Goal: Task Accomplishment & Management: Manage account settings

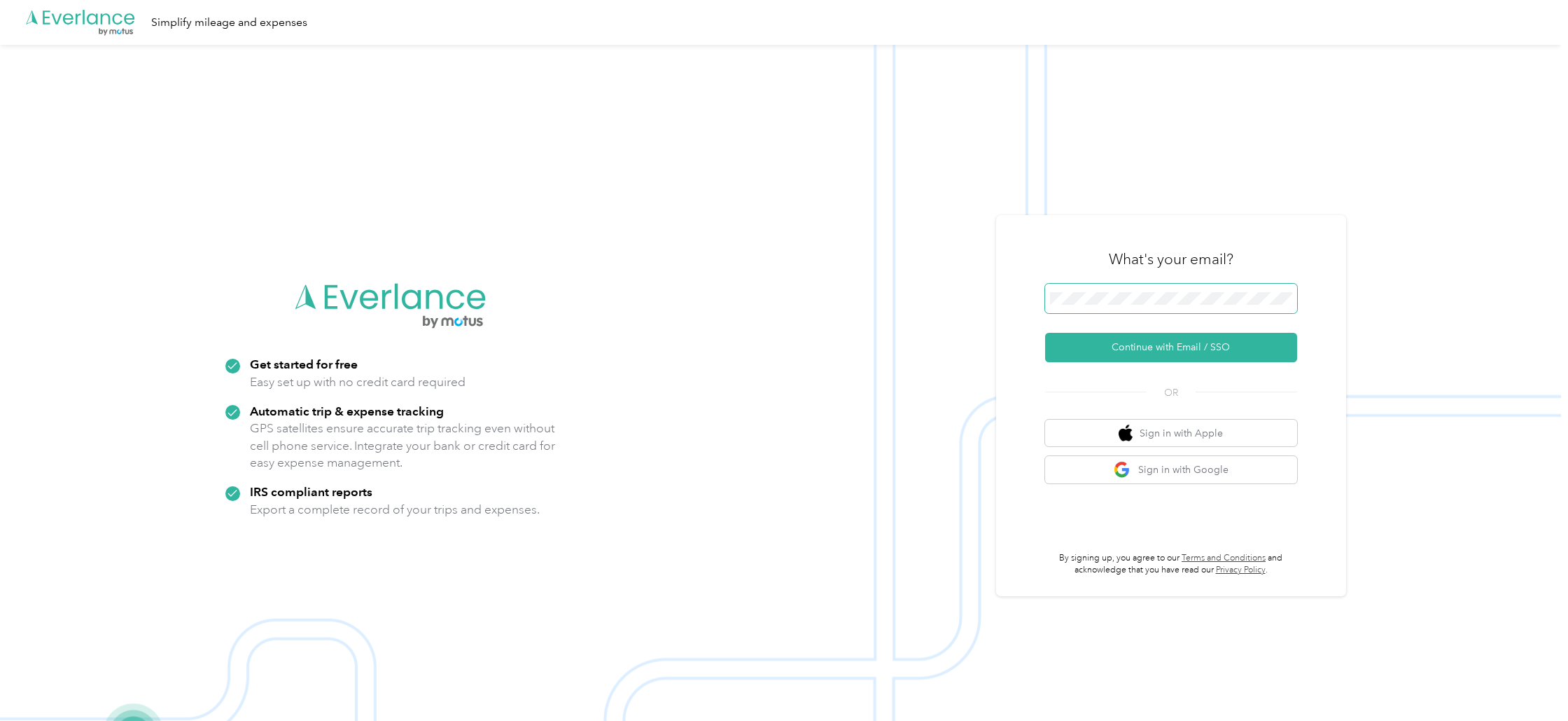
click at [1210, 286] on span at bounding box center [1171, 298] width 252 height 30
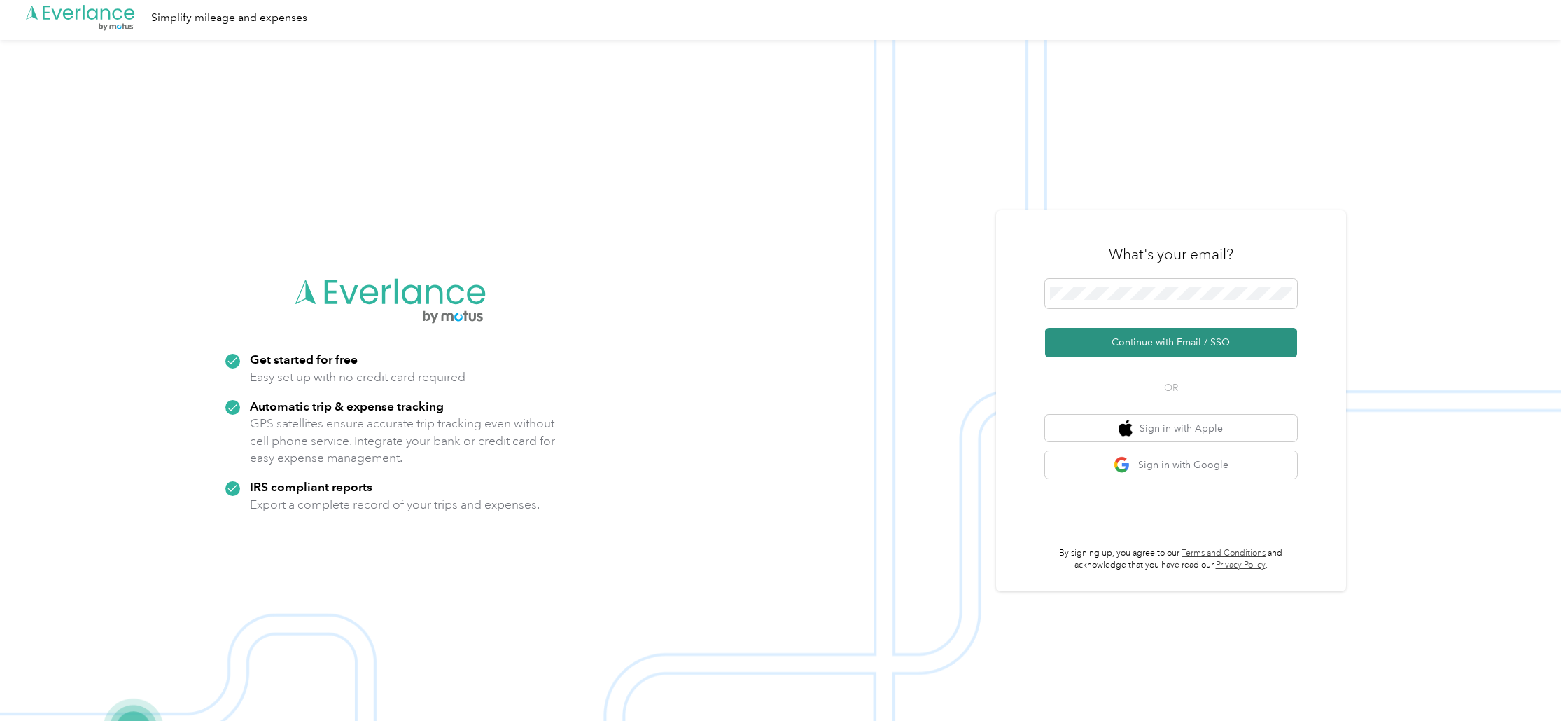
click at [1176, 341] on button "Continue with Email / SSO" at bounding box center [1171, 342] width 252 height 30
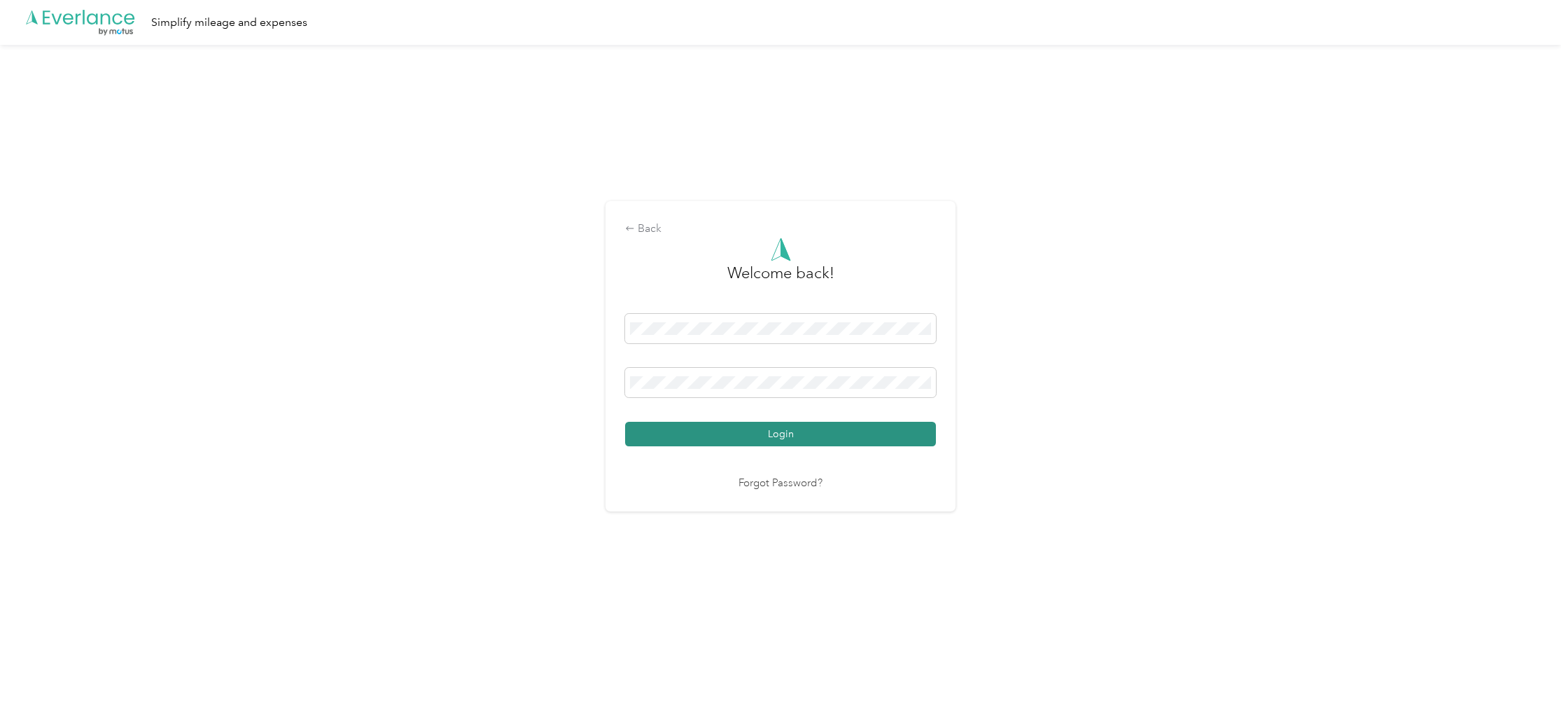
click at [780, 434] on button "Login" at bounding box center [780, 434] width 311 height 25
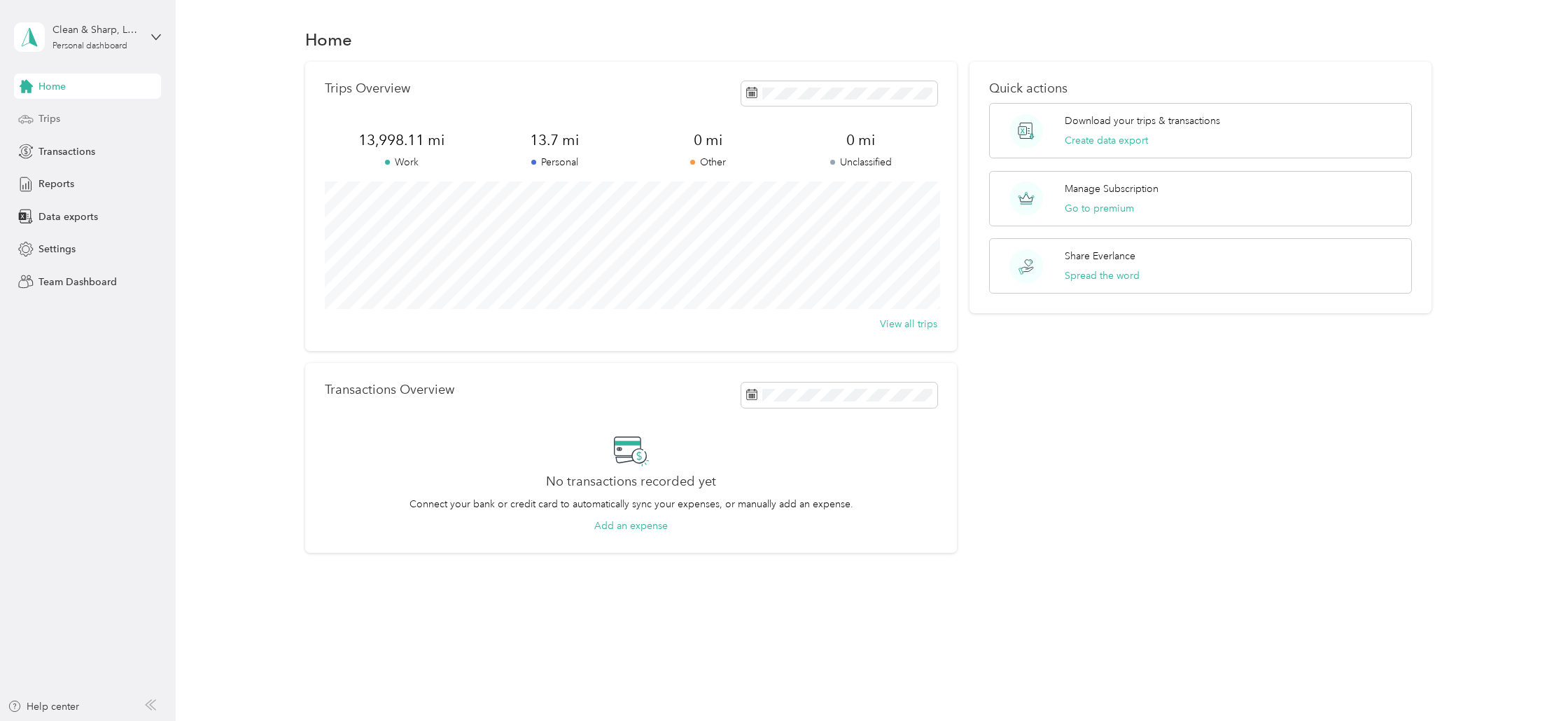
click at [51, 118] on span "Trips" at bounding box center [49, 118] width 22 height 14
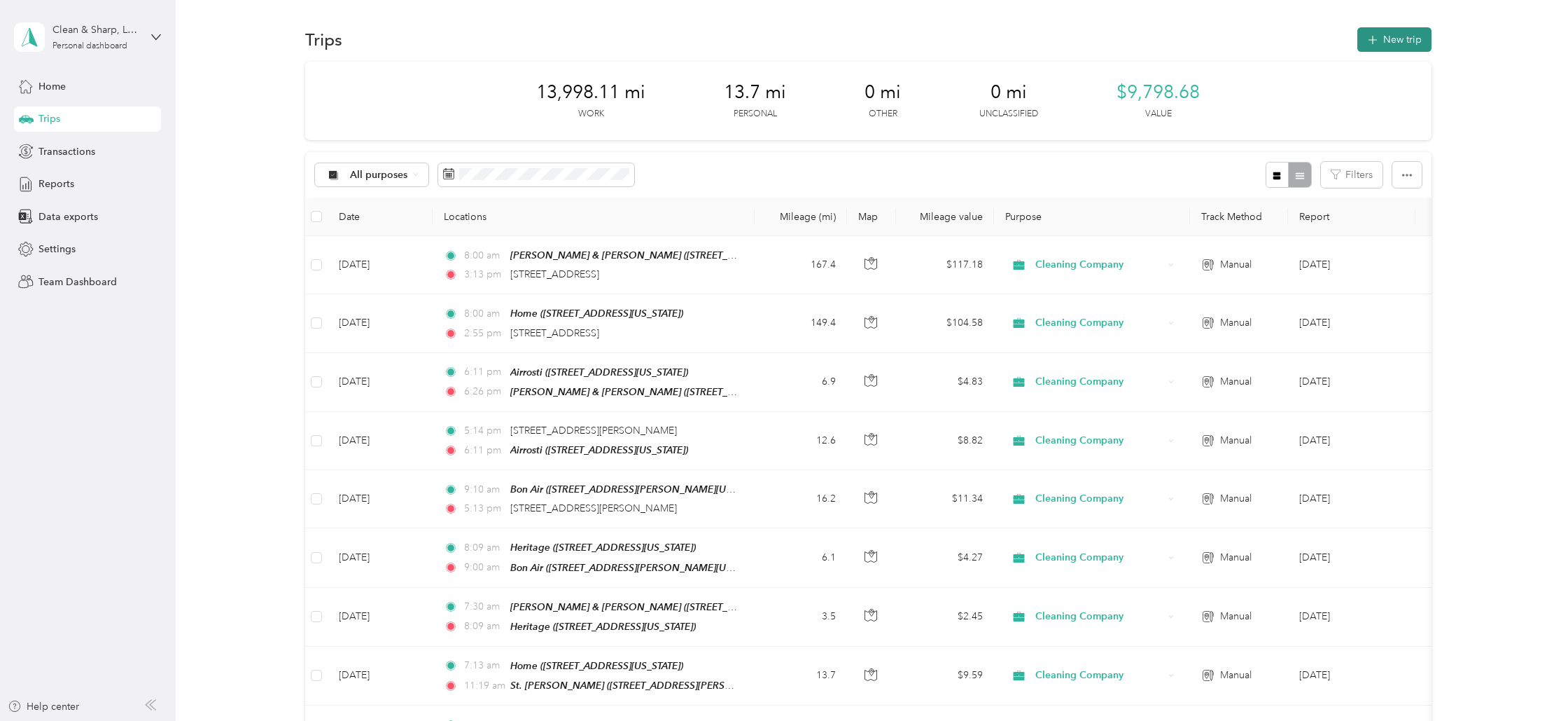
click at [1399, 36] on button "New trip" at bounding box center [1394, 40] width 74 height 25
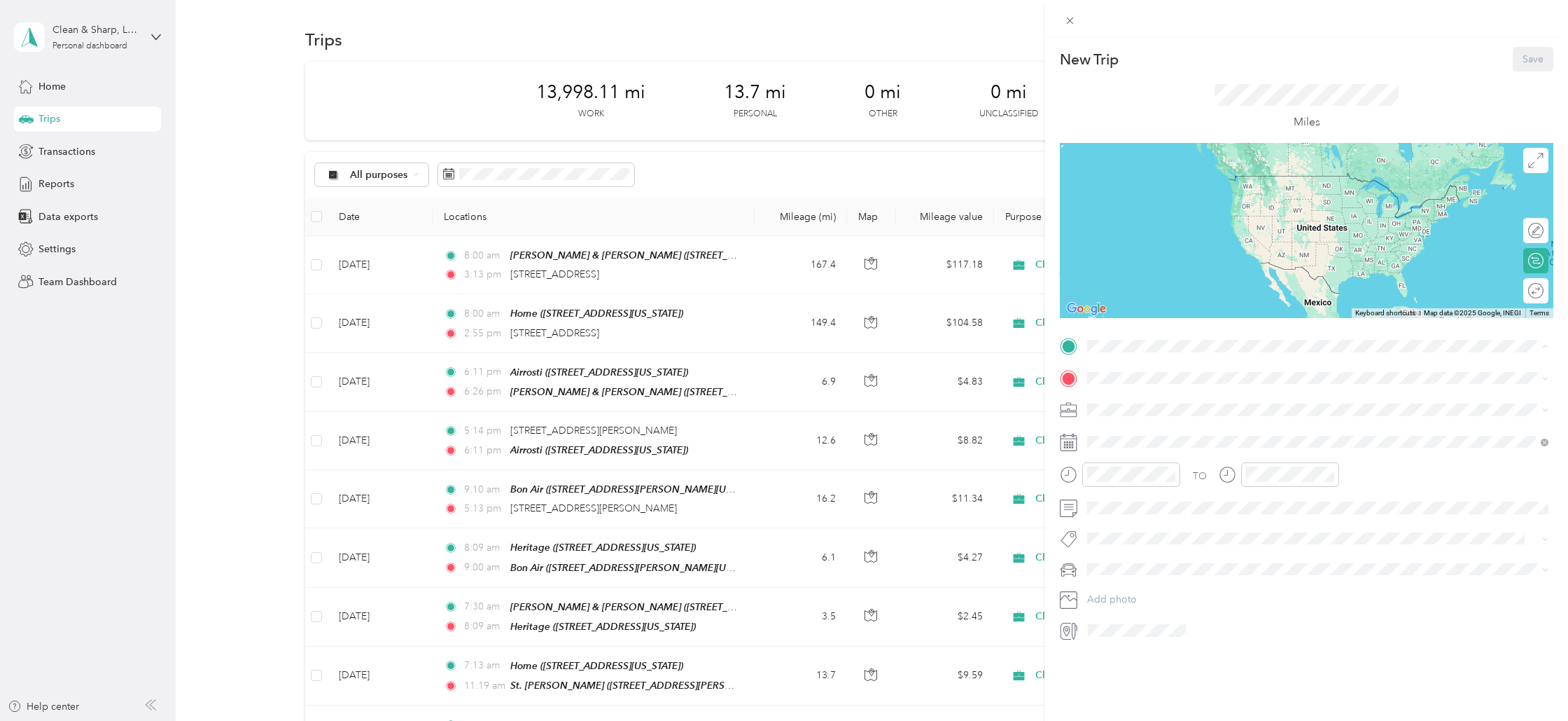
click at [1122, 401] on strong "[PERSON_NAME] & [PERSON_NAME]" at bounding box center [1202, 401] width 178 height 12
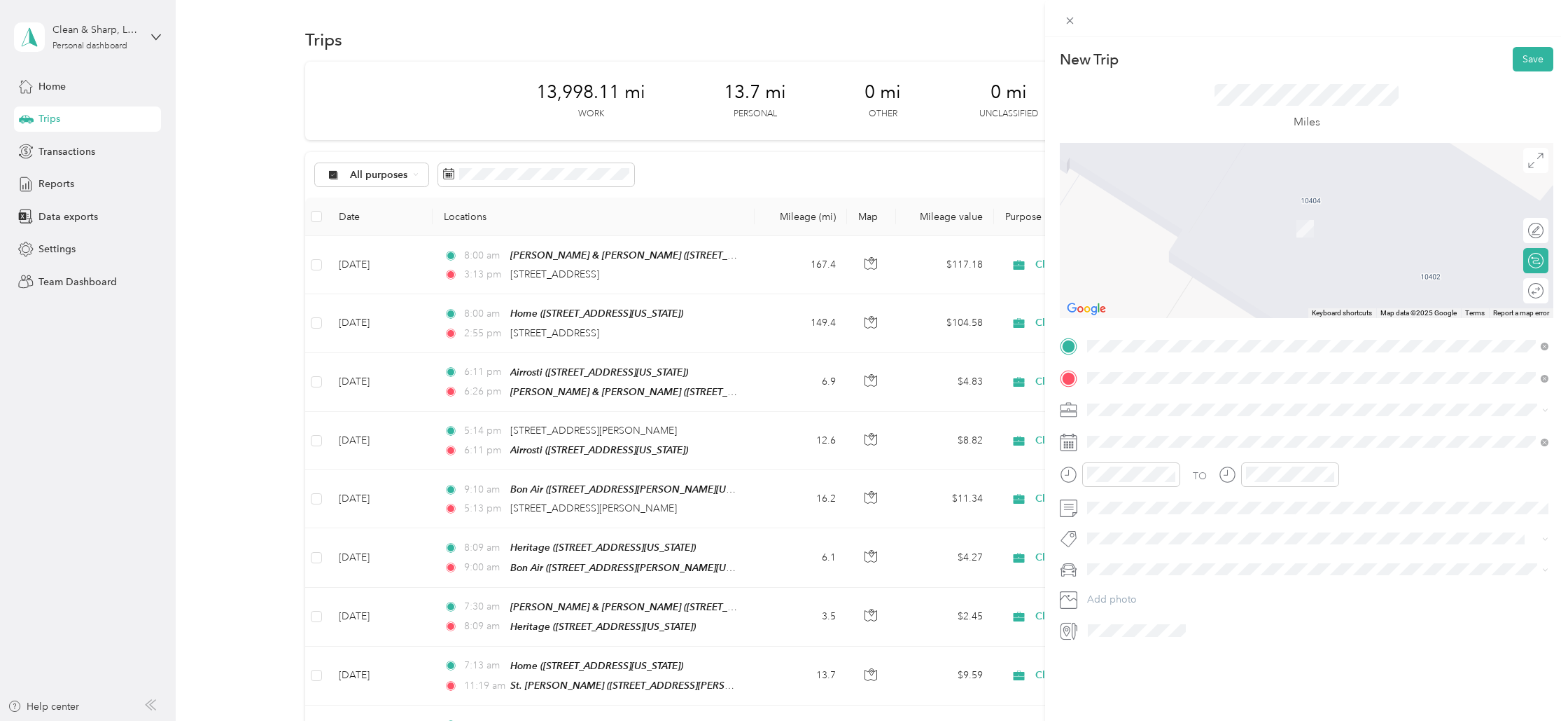
click at [1126, 434] on span "[STREET_ADDRESS][US_STATE]" at bounding box center [1184, 428] width 140 height 12
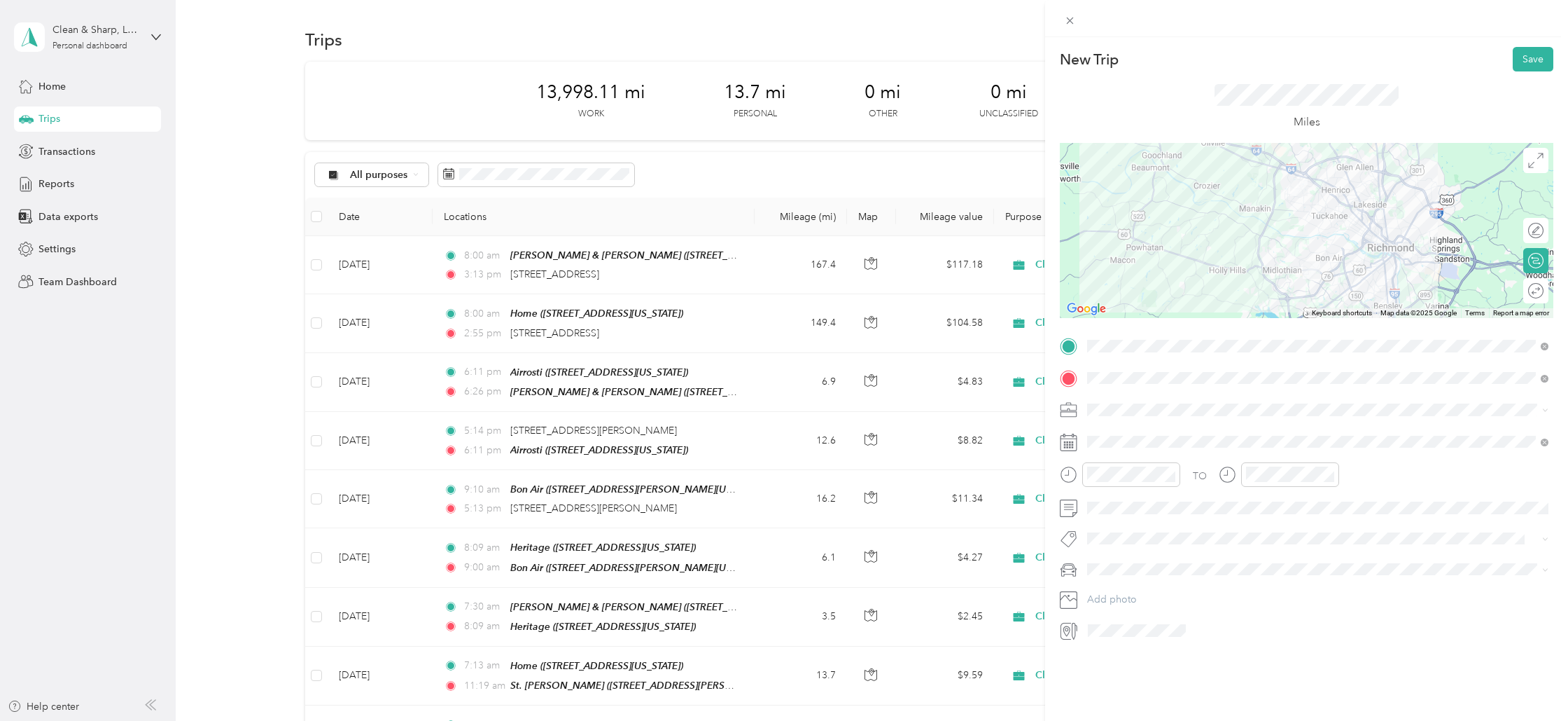
click at [1128, 480] on span "Cleaning Company" at bounding box center [1135, 481] width 85 height 12
click at [1167, 565] on div "1" at bounding box center [1170, 570] width 18 height 17
click at [1106, 596] on div "08" at bounding box center [1102, 600] width 34 height 19
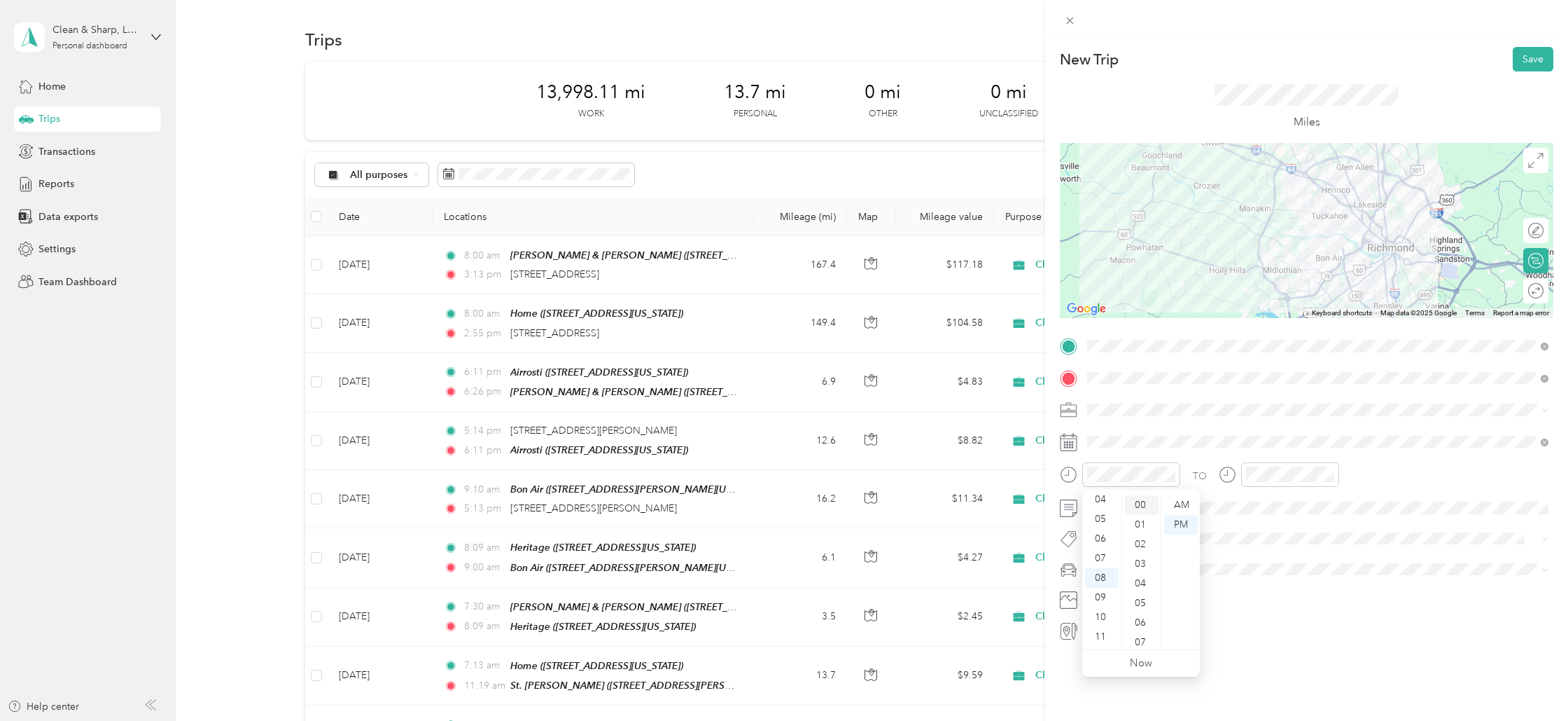
click at [1137, 504] on div "00" at bounding box center [1142, 504] width 34 height 19
click at [1181, 499] on div "AM" at bounding box center [1181, 504] width 34 height 19
click at [1266, 636] on div "10" at bounding box center [1261, 642] width 34 height 19
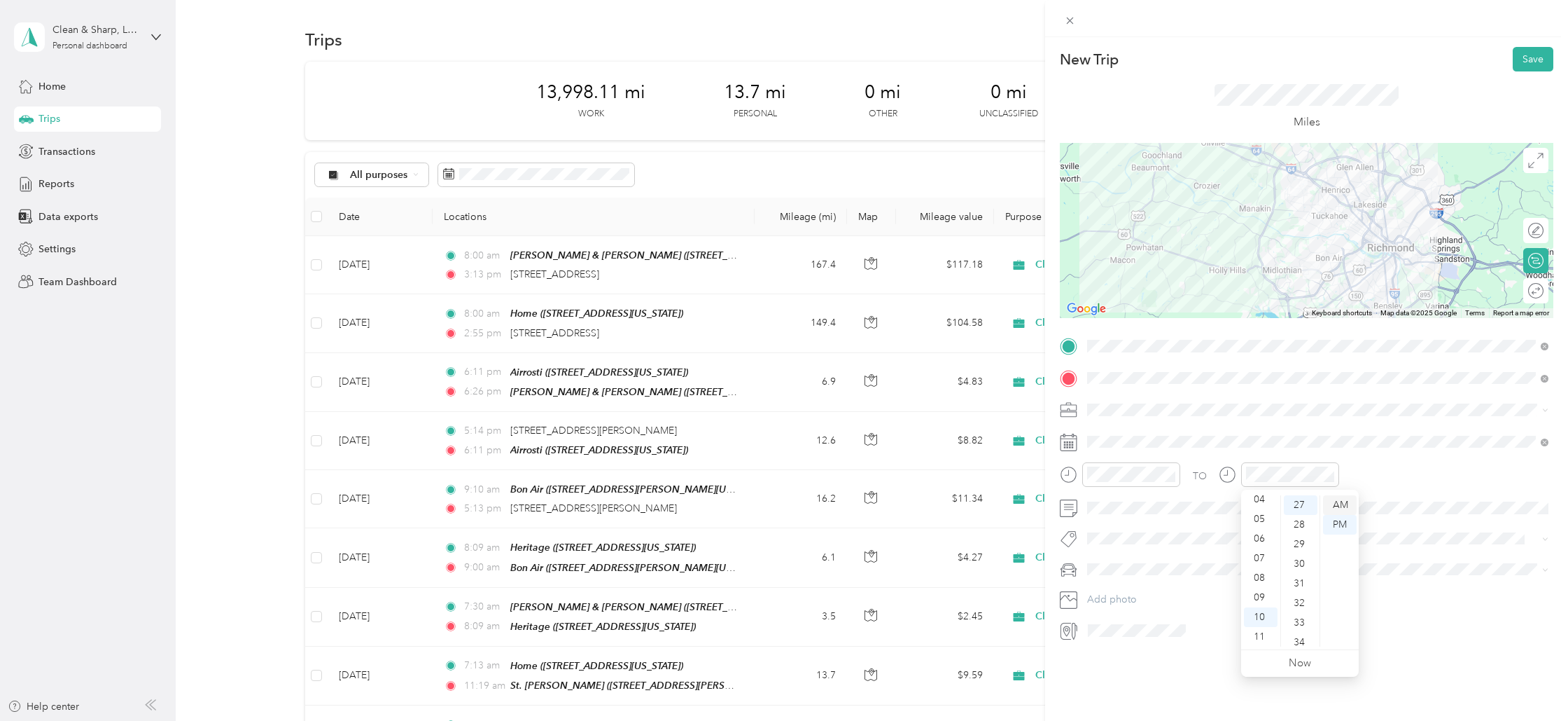
drag, startPoint x: 1336, startPoint y: 502, endPoint x: 1329, endPoint y: 510, distance: 10.6
click at [1336, 502] on div "AM" at bounding box center [1340, 504] width 34 height 19
click at [1541, 57] on button "Save" at bounding box center [1533, 59] width 40 height 25
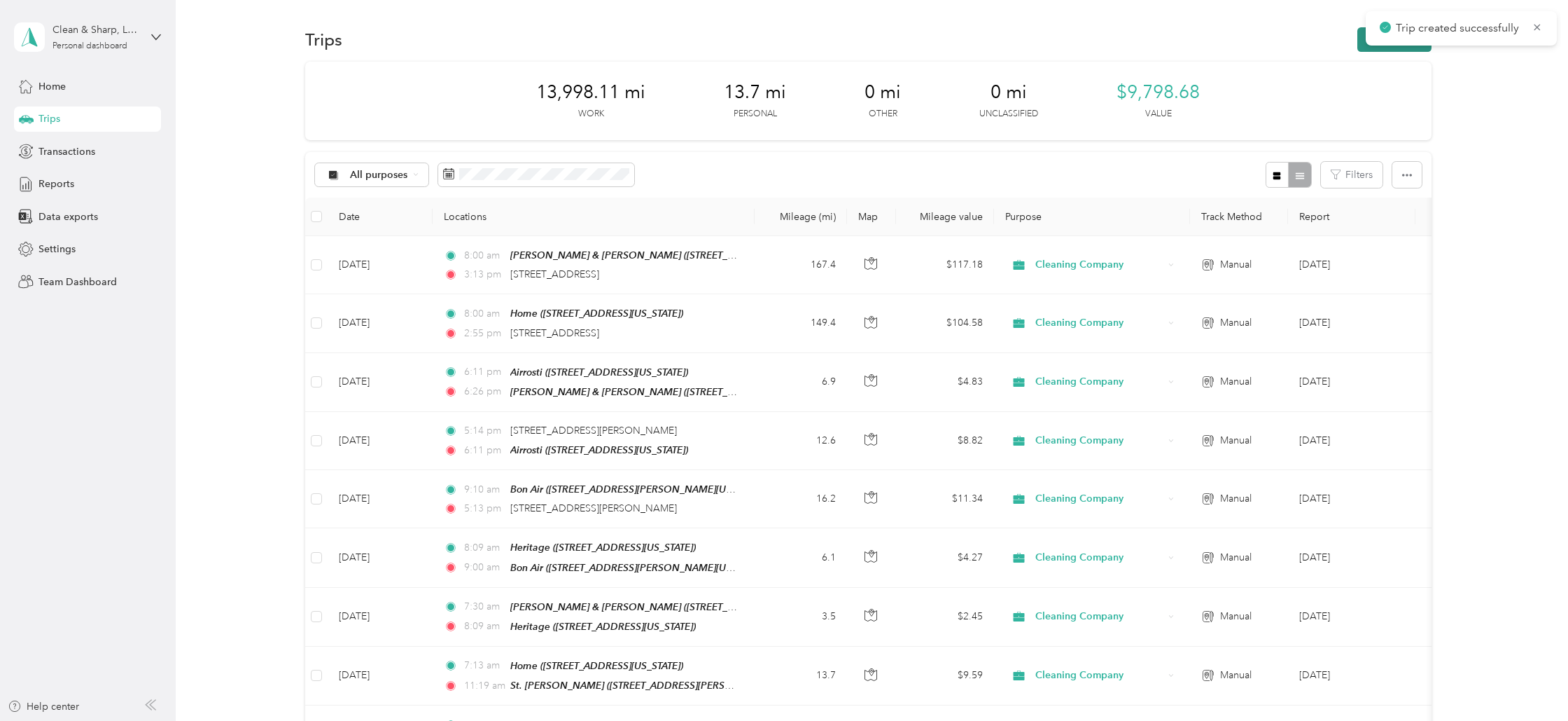
click at [1412, 51] on button "New trip" at bounding box center [1394, 40] width 74 height 25
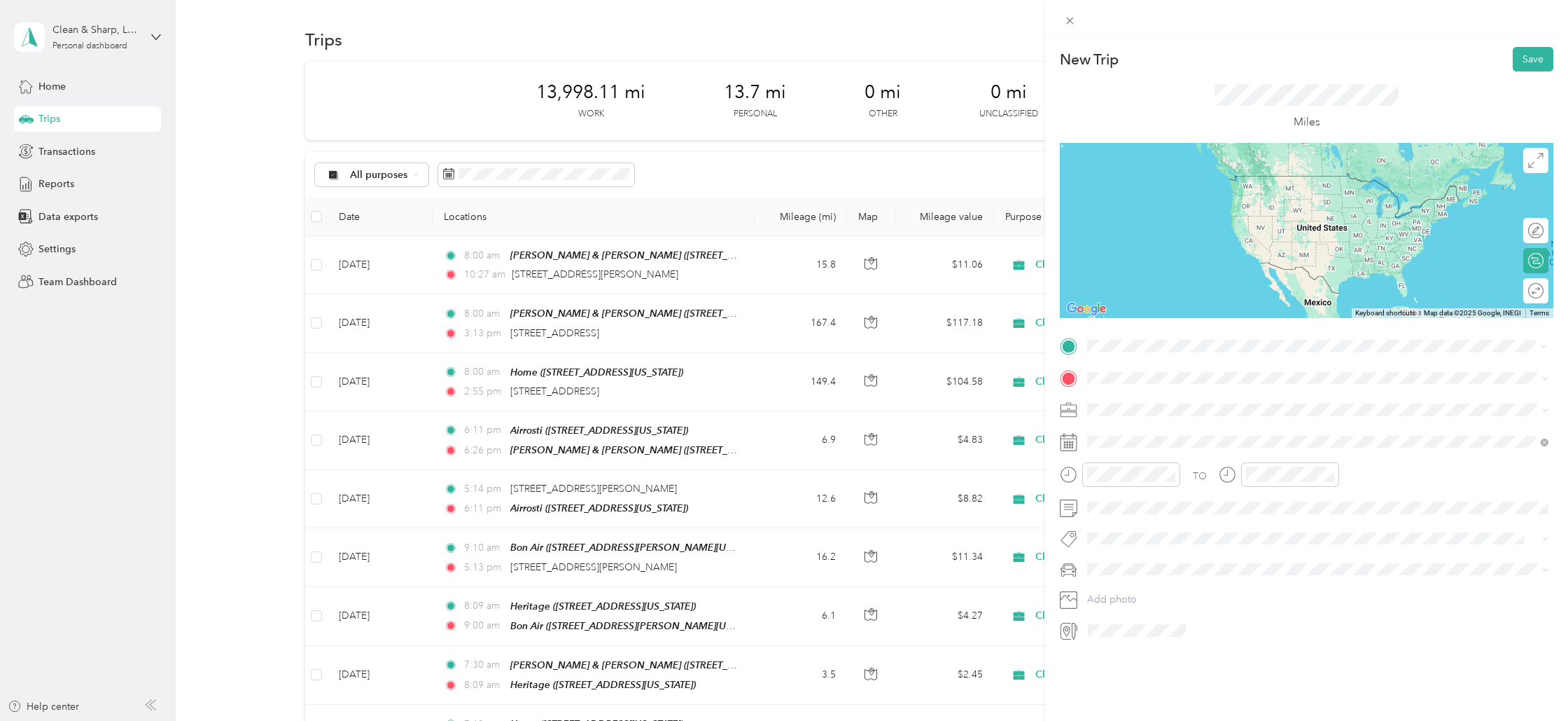
click at [1179, 402] on span "[STREET_ADDRESS][US_STATE]" at bounding box center [1184, 396] width 140 height 12
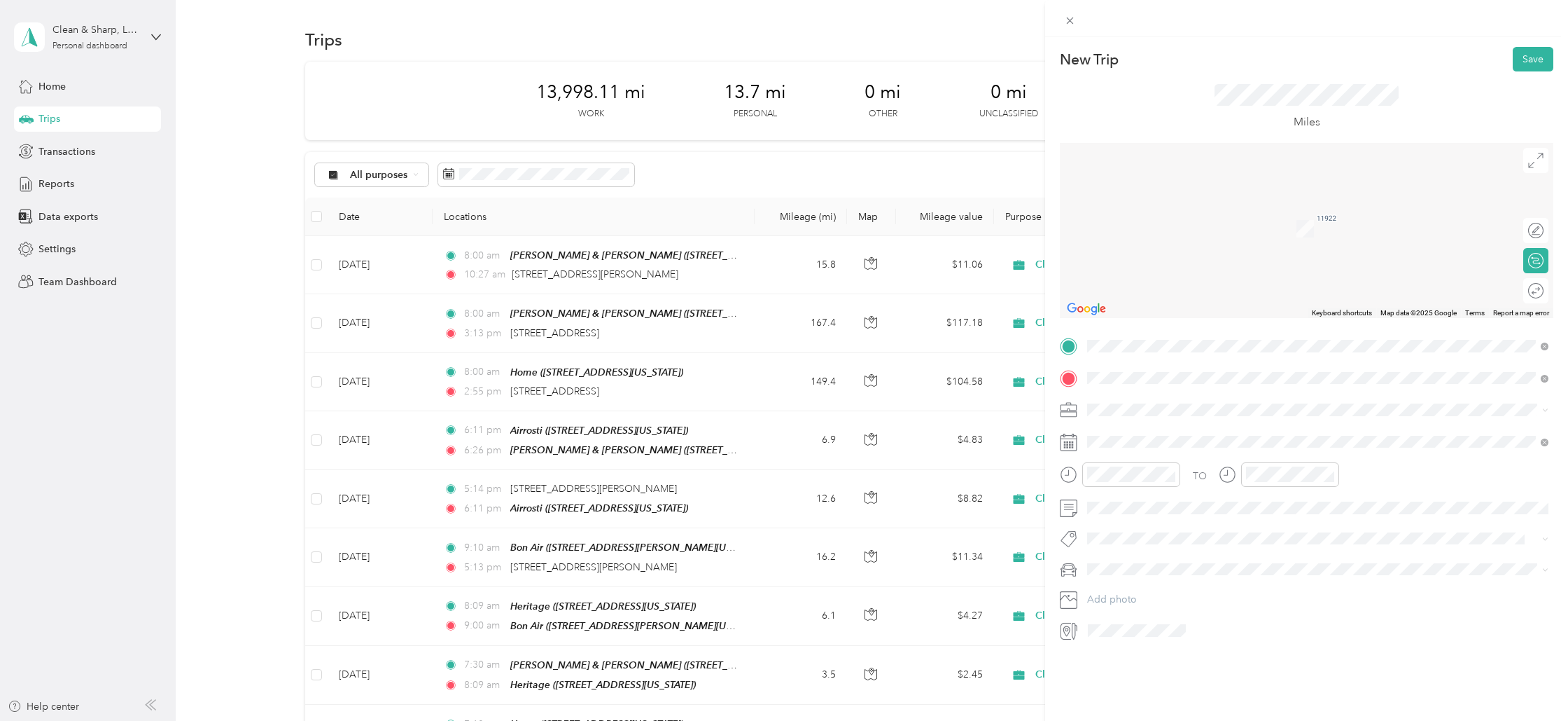
click at [1181, 437] on span "Midlothian [US_STATE], [GEOGRAPHIC_DATA]" at bounding box center [1192, 434] width 157 height 25
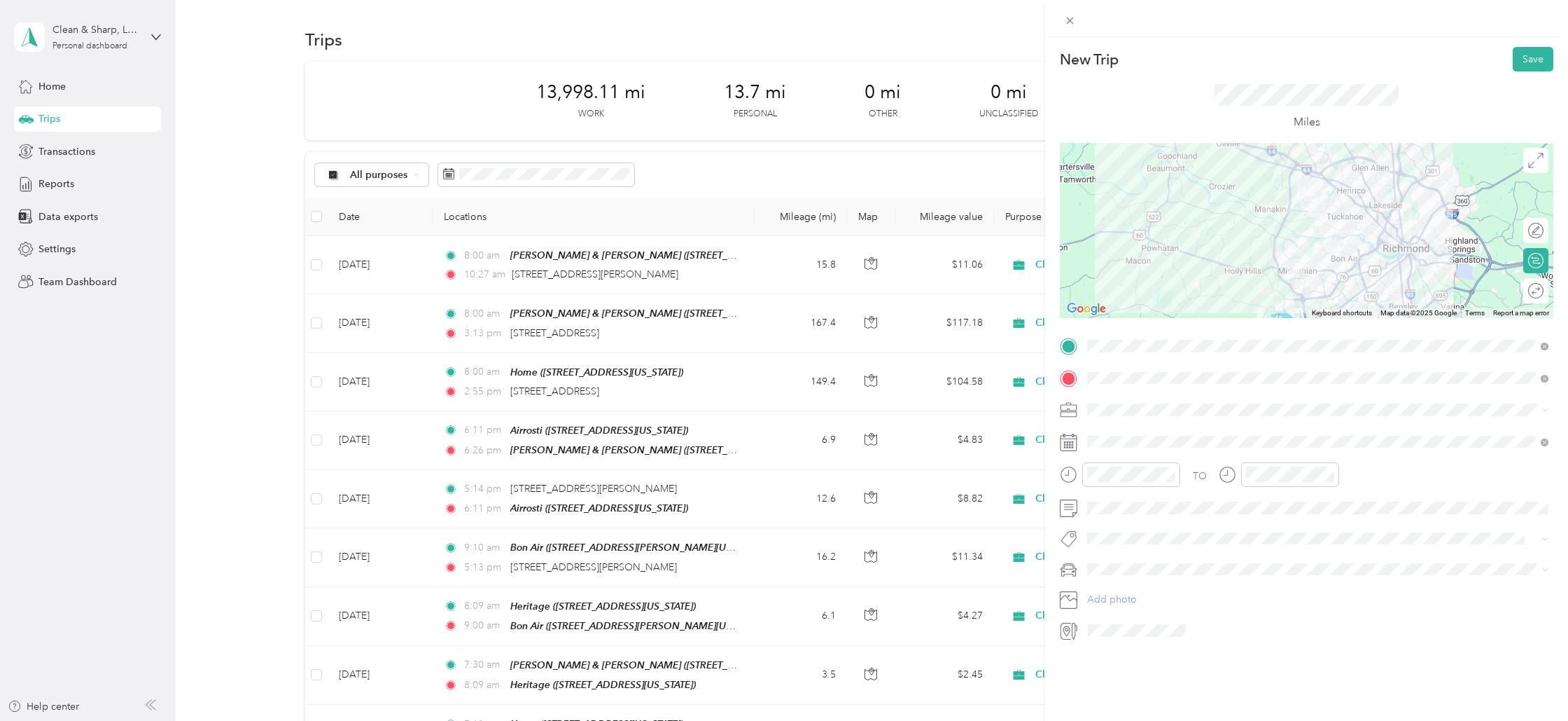
click at [1109, 486] on li "Cleaning Company" at bounding box center [1318, 483] width 471 height 25
click at [1171, 565] on div "1" at bounding box center [1170, 570] width 18 height 17
click at [1107, 643] on div "10" at bounding box center [1102, 642] width 34 height 19
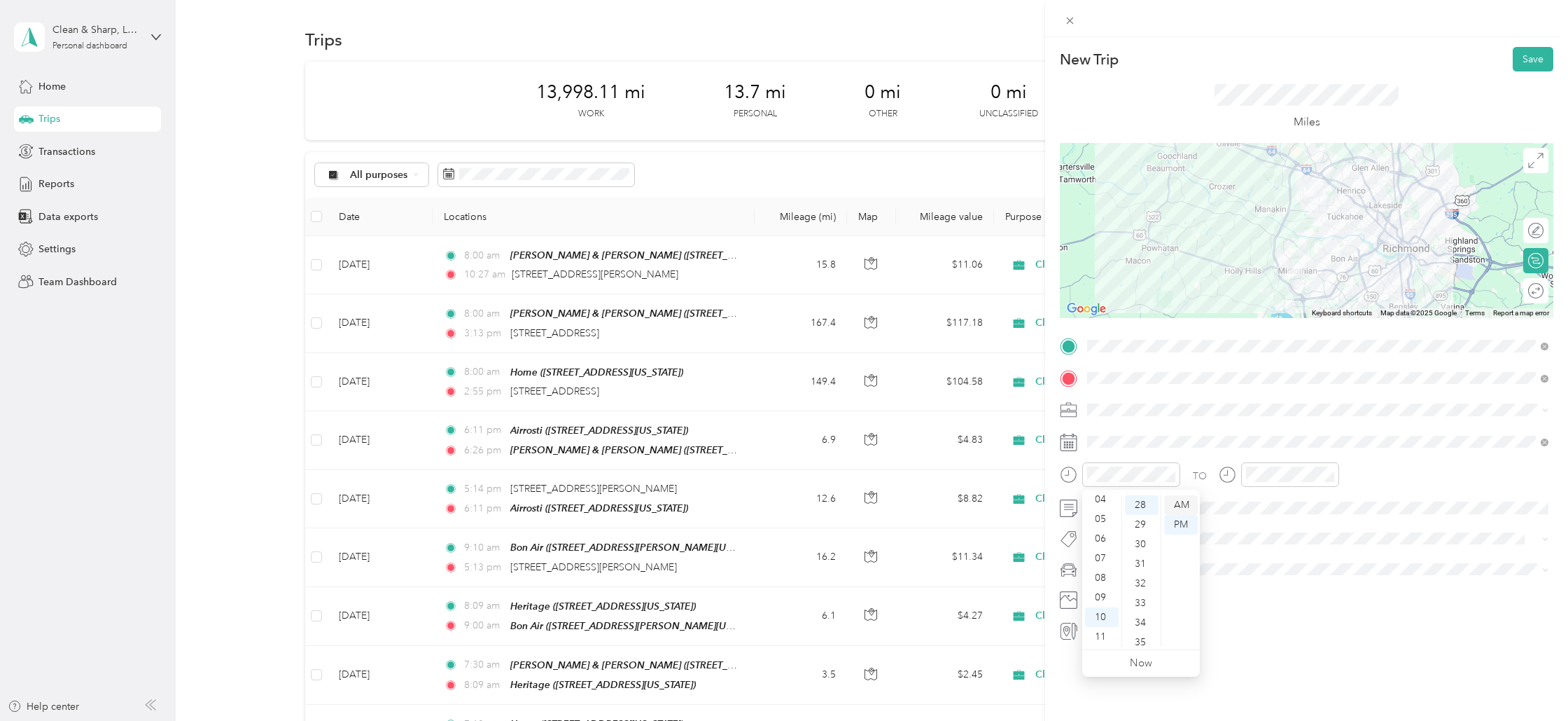
click at [1183, 504] on div "AM" at bounding box center [1181, 504] width 34 height 19
click at [1256, 502] on div "12" at bounding box center [1261, 504] width 34 height 19
click at [1298, 518] on div "17" at bounding box center [1300, 513] width 34 height 19
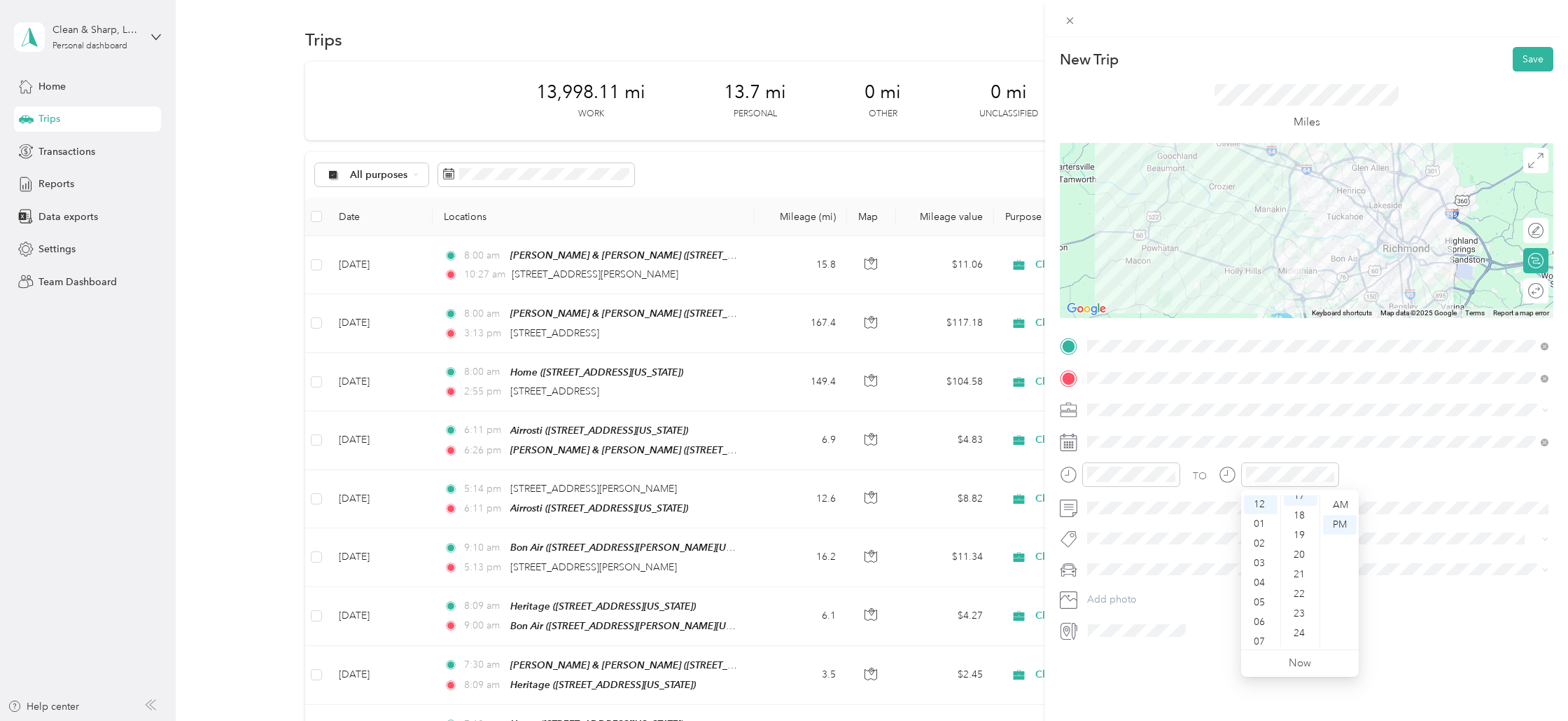
scroll to position [341, 0]
click at [1537, 56] on button "Save" at bounding box center [1533, 59] width 40 height 25
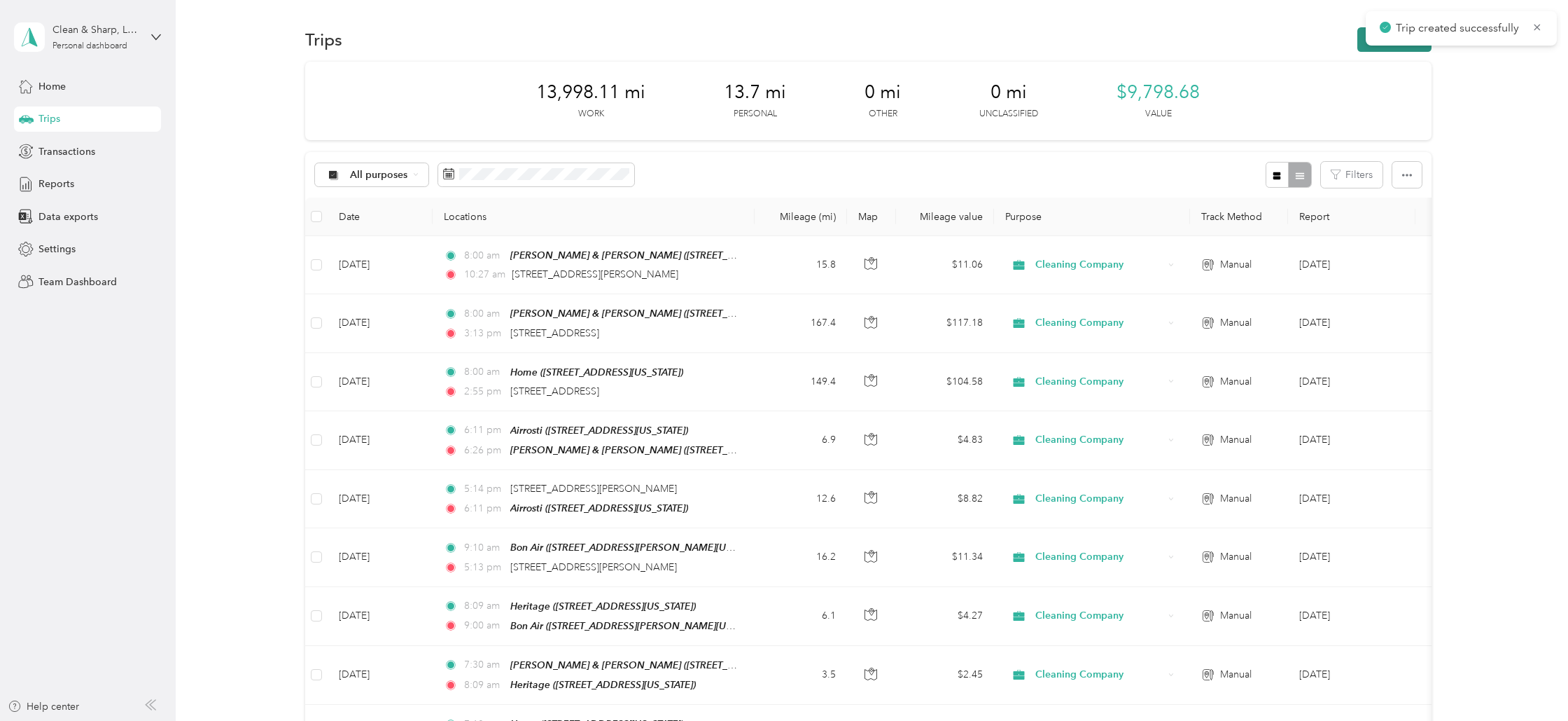
click at [1422, 46] on button "New trip" at bounding box center [1394, 40] width 74 height 25
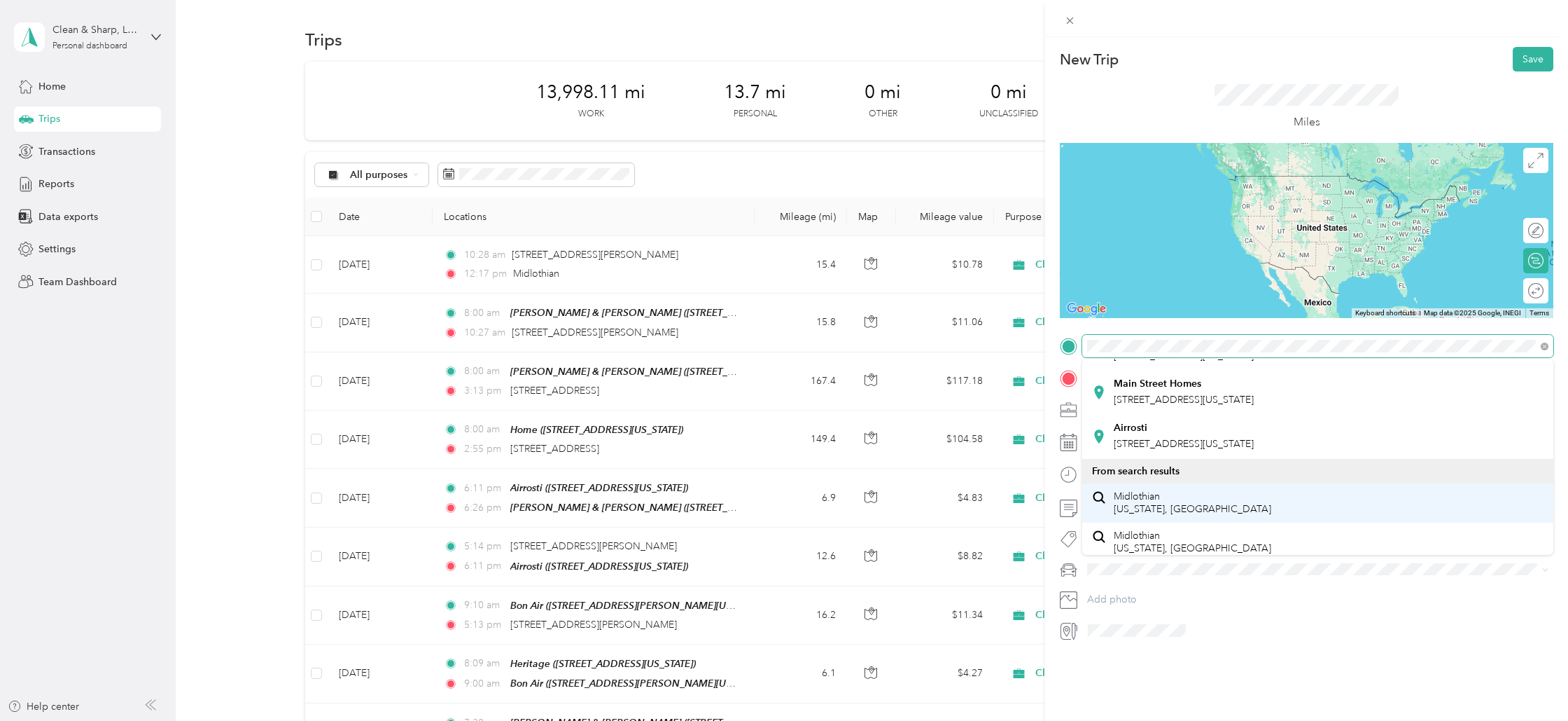
scroll to position [68, 0]
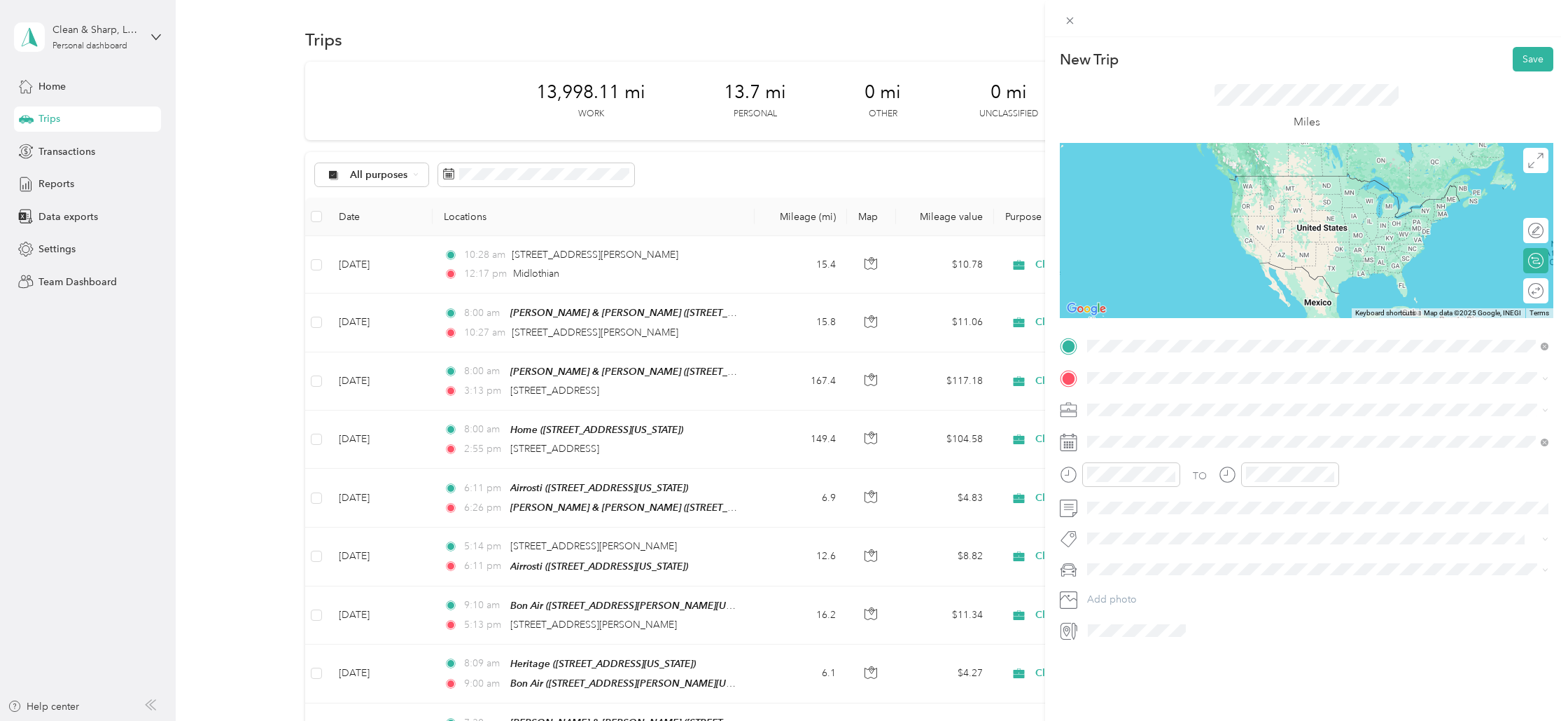
click at [1158, 496] on span "Midlothian [US_STATE], [GEOGRAPHIC_DATA]" at bounding box center [1192, 497] width 157 height 25
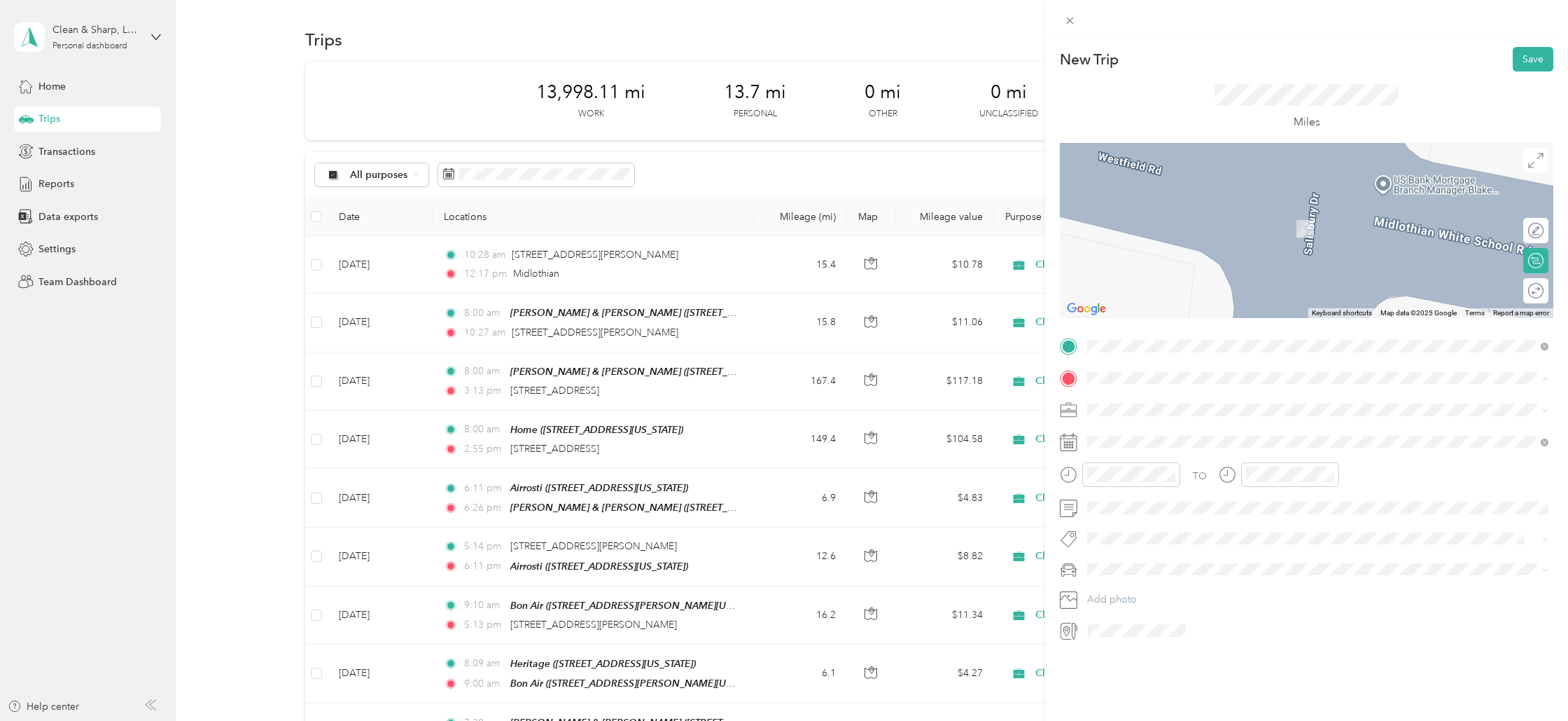
click at [1136, 445] on span "[STREET_ADDRESS][US_STATE]" at bounding box center [1184, 449] width 140 height 12
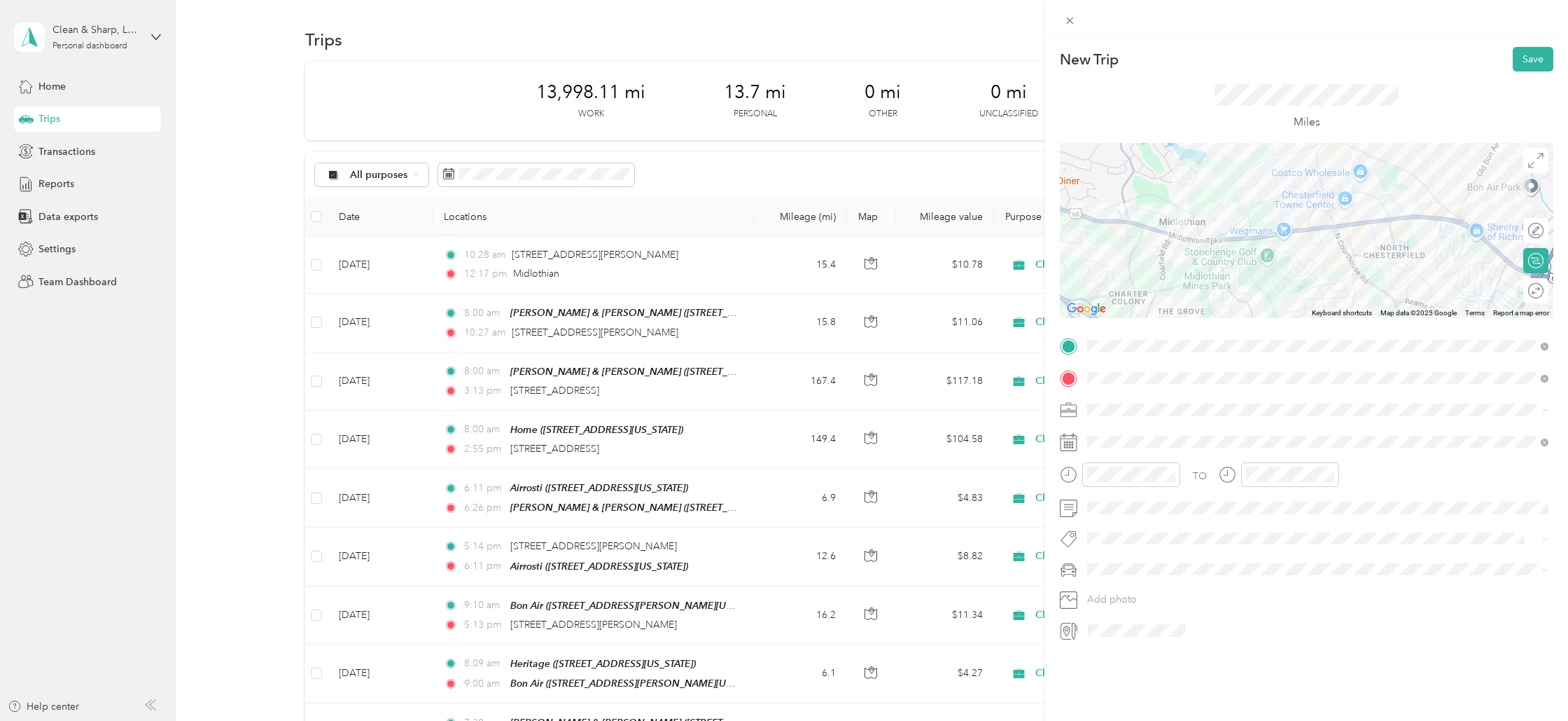
click at [1119, 482] on span "Cleaning Company" at bounding box center [1135, 484] width 85 height 12
click at [1168, 569] on div "1" at bounding box center [1170, 570] width 18 height 17
click at [1101, 503] on div "12" at bounding box center [1102, 504] width 34 height 19
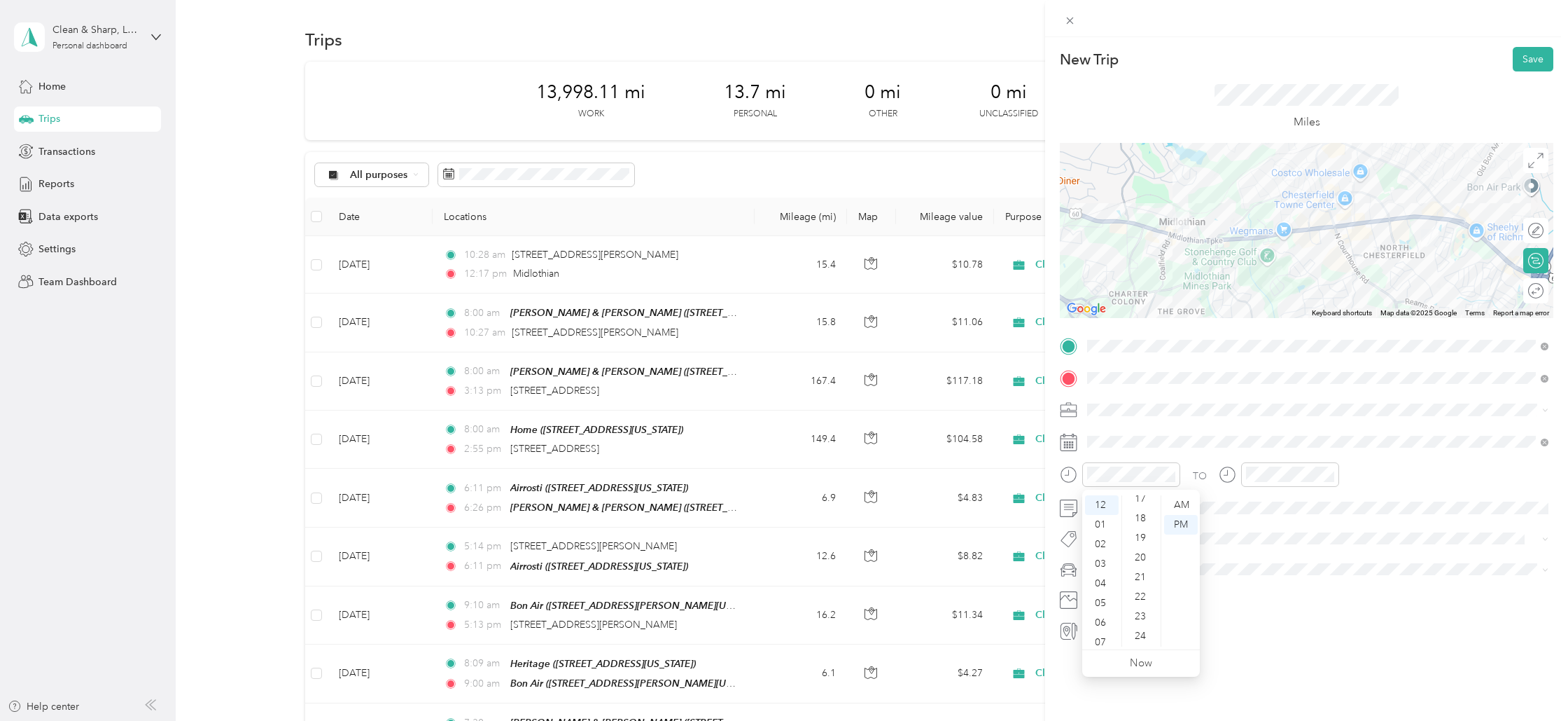
click at [1140, 551] on div "20" at bounding box center [1142, 557] width 34 height 19
drag, startPoint x: 1258, startPoint y: 502, endPoint x: 1265, endPoint y: 506, distance: 8.1
click at [1258, 502] on div "12" at bounding box center [1261, 504] width 34 height 19
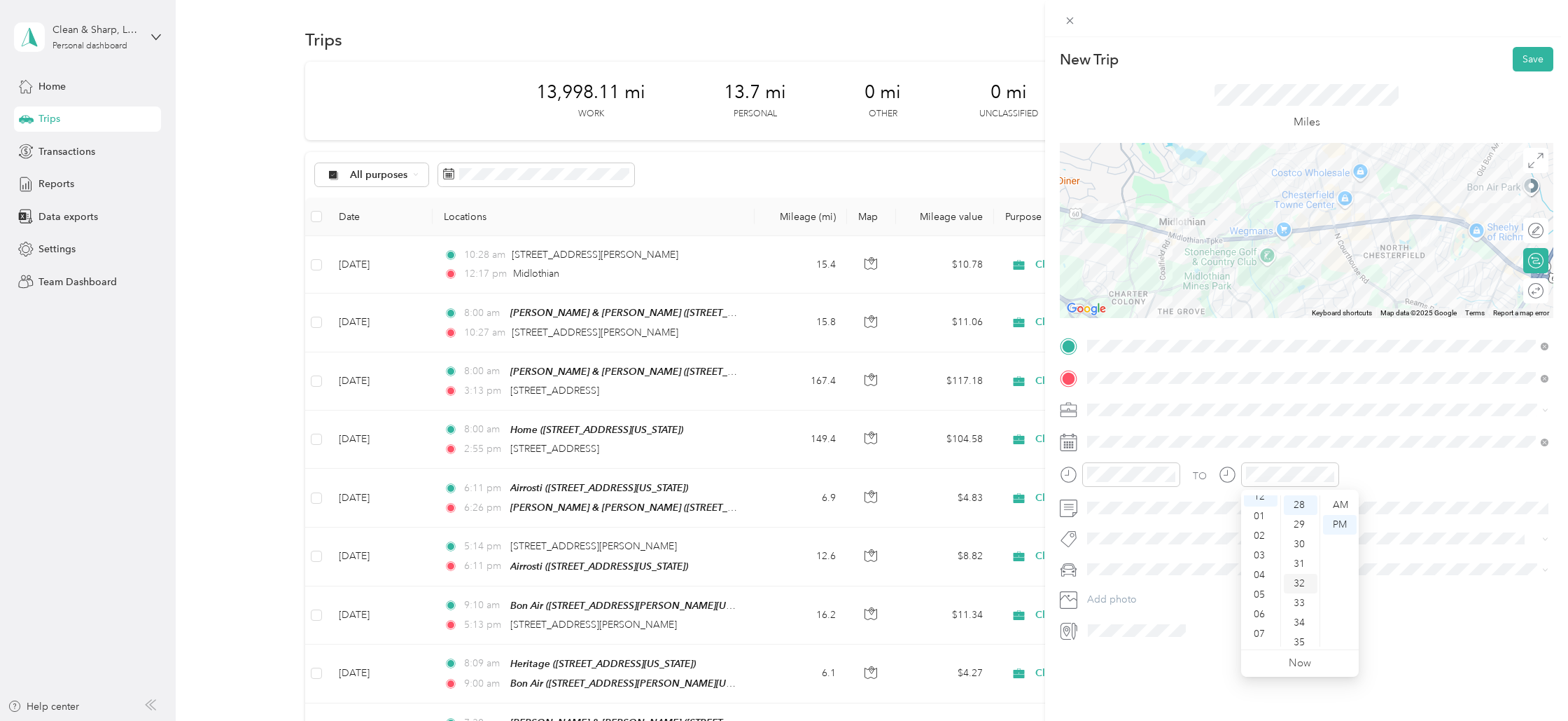
click at [1307, 574] on div "32" at bounding box center [1300, 583] width 34 height 19
click at [1533, 60] on button "Save" at bounding box center [1533, 59] width 40 height 25
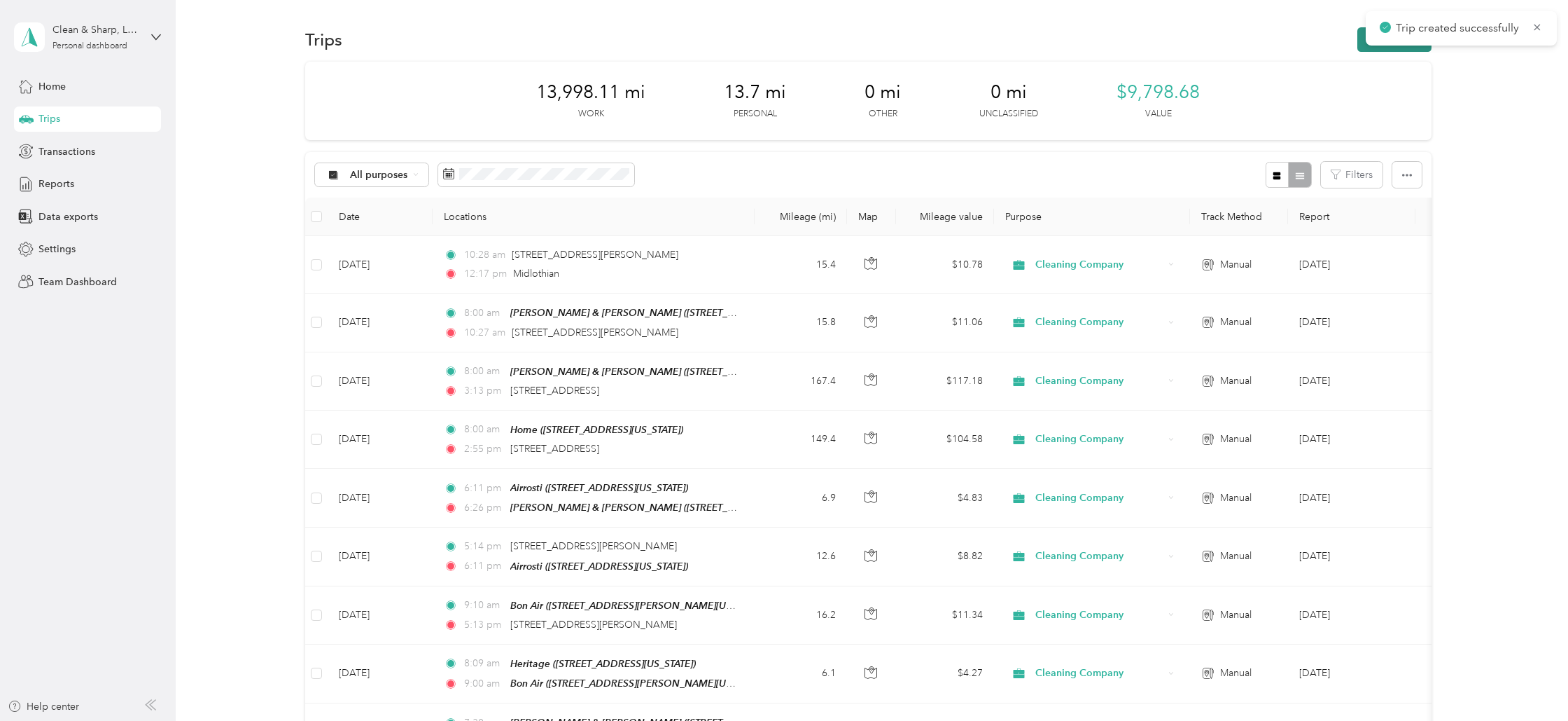
click at [1399, 48] on button "New trip" at bounding box center [1394, 40] width 74 height 25
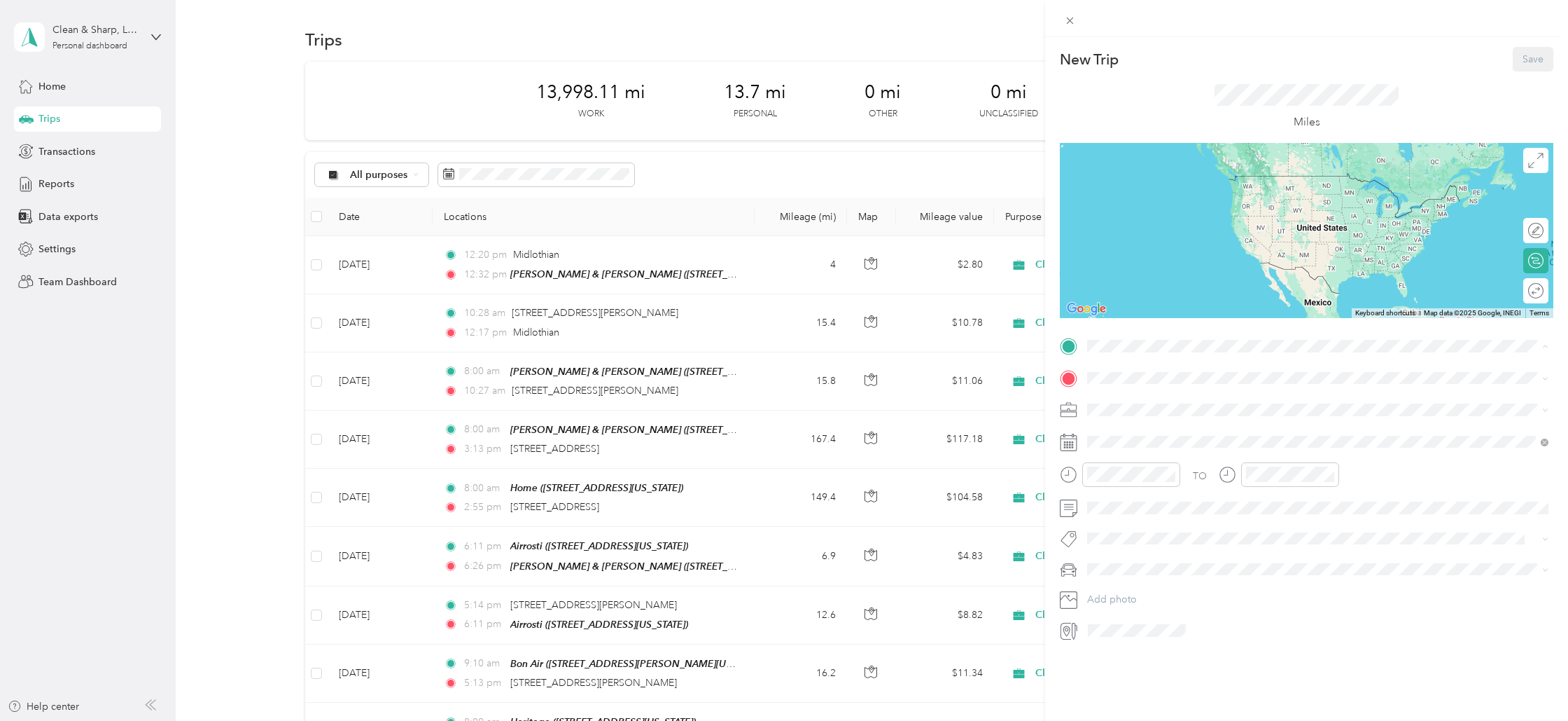
drag, startPoint x: 1131, startPoint y: 444, endPoint x: 1132, endPoint y: 432, distance: 12.0
click at [1131, 444] on strong "Home" at bounding box center [1127, 445] width 27 height 12
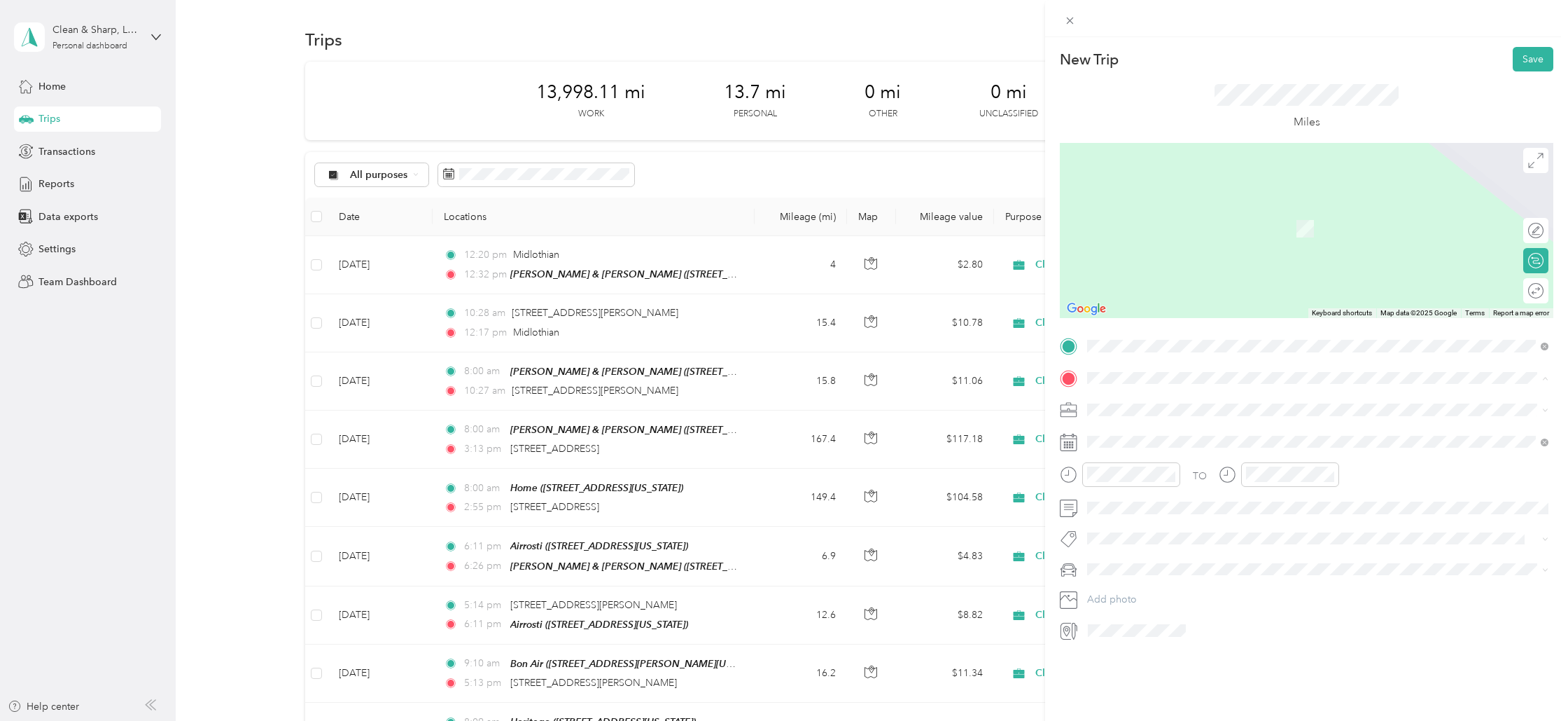
click at [1134, 429] on span "[STREET_ADDRESS][US_STATE]" at bounding box center [1184, 428] width 140 height 12
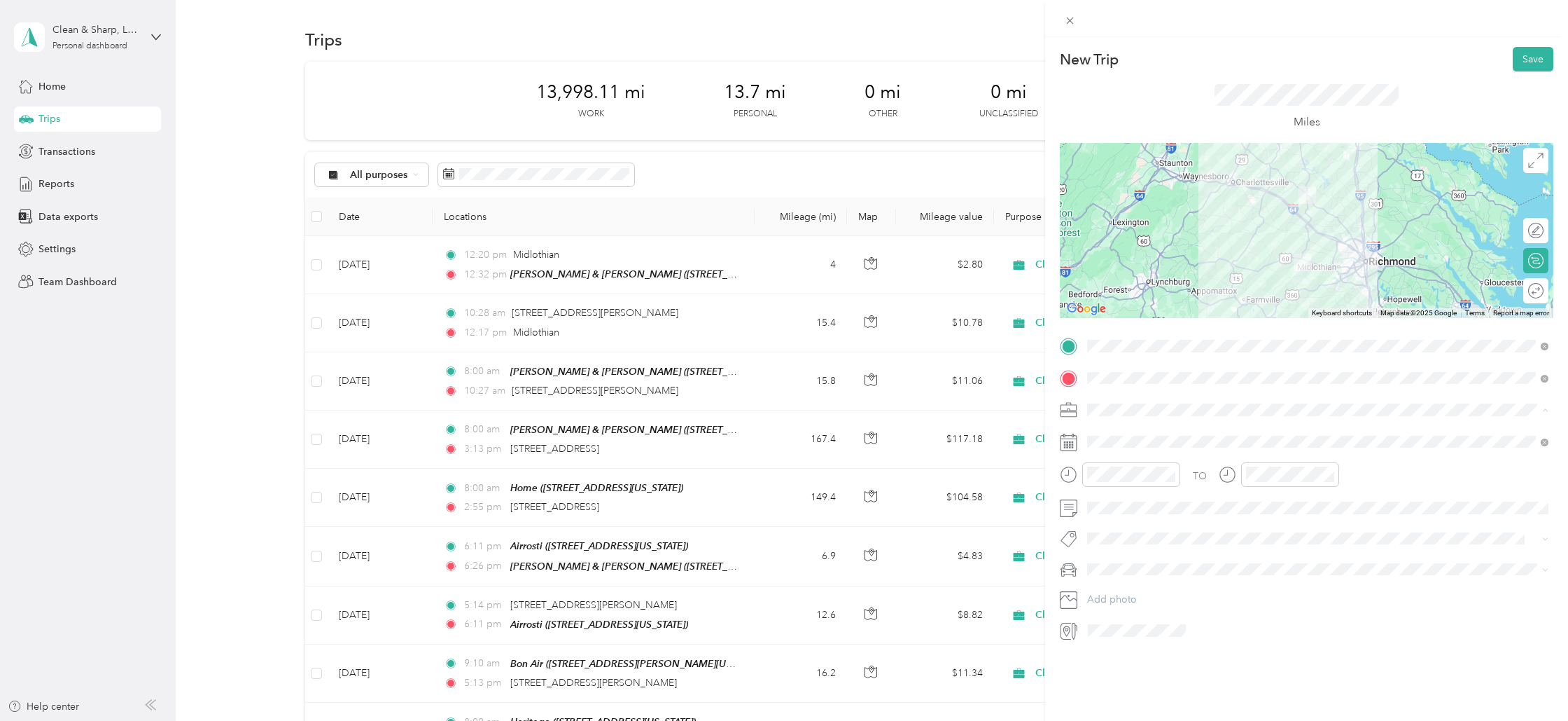
click at [1121, 478] on span "Cleaning Company" at bounding box center [1135, 484] width 85 height 12
click at [1168, 567] on div "1" at bounding box center [1170, 570] width 18 height 17
click at [1109, 621] on div "09" at bounding box center [1102, 622] width 34 height 19
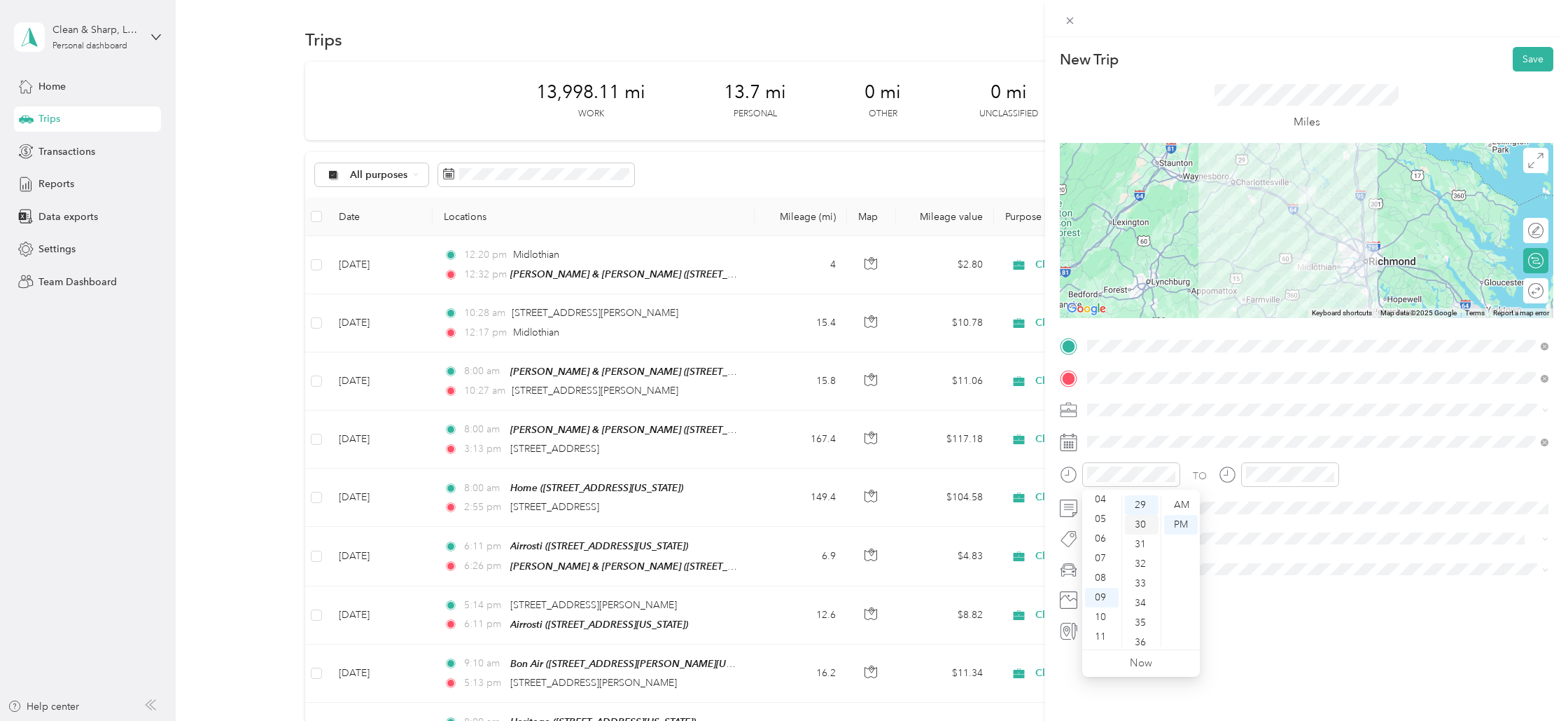
click at [1135, 525] on div "30" at bounding box center [1142, 524] width 34 height 19
click at [1180, 501] on div "AM" at bounding box center [1181, 504] width 34 height 19
click at [1259, 504] on div "12" at bounding box center [1261, 504] width 34 height 19
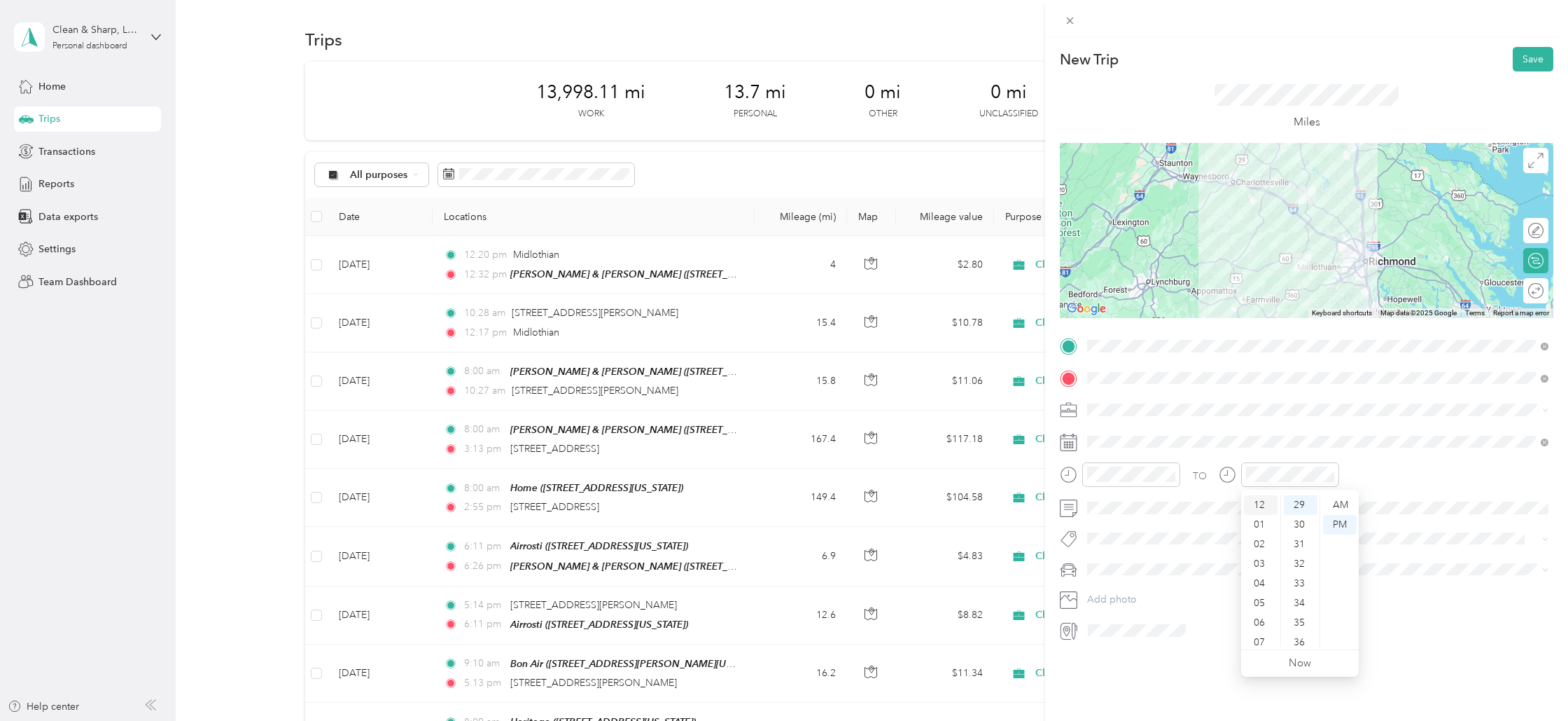
scroll to position [1, 0]
click at [1106, 578] on div "08" at bounding box center [1102, 577] width 34 height 19
click at [1530, 288] on div at bounding box center [1529, 290] width 30 height 14
click at [1535, 56] on button "Save" at bounding box center [1533, 59] width 40 height 25
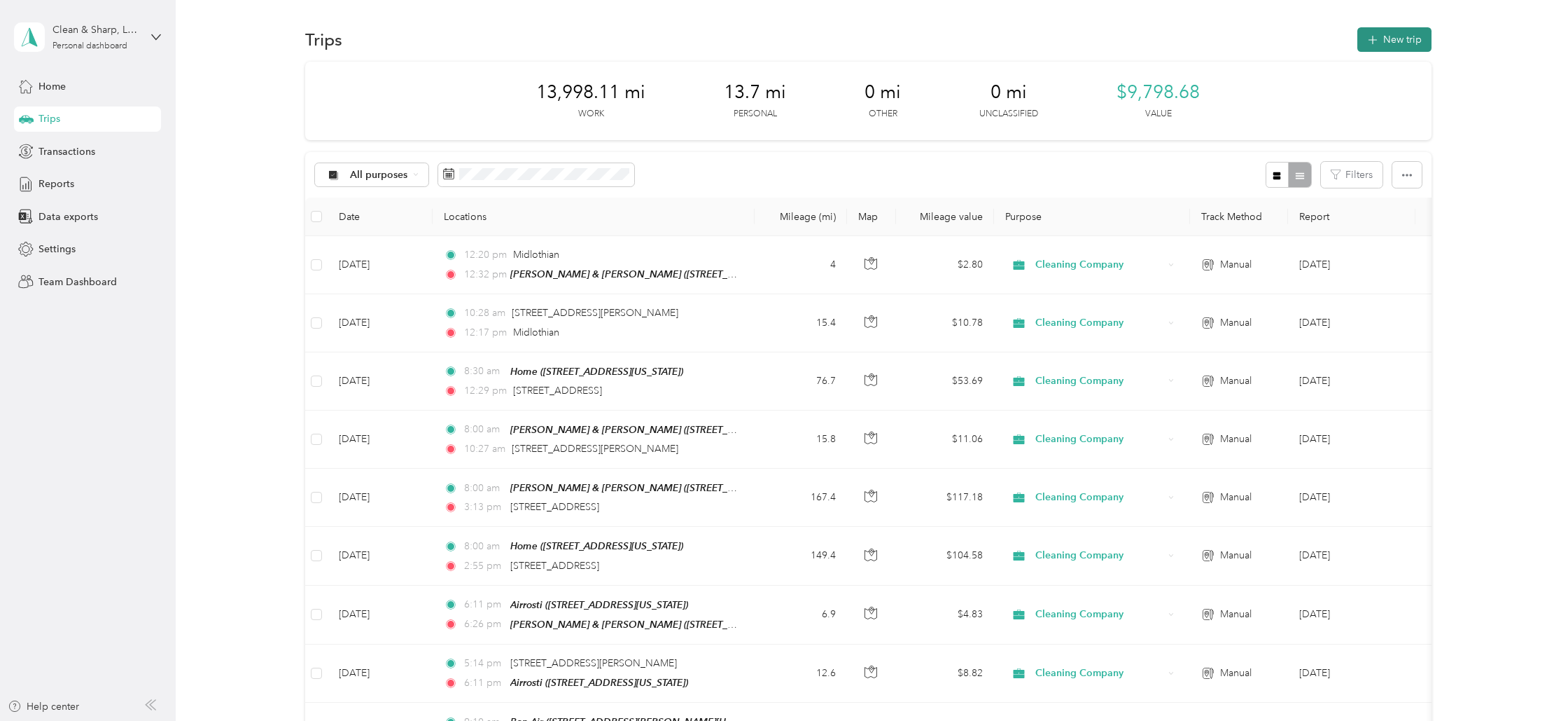
click at [1388, 51] on button "New trip" at bounding box center [1394, 40] width 74 height 25
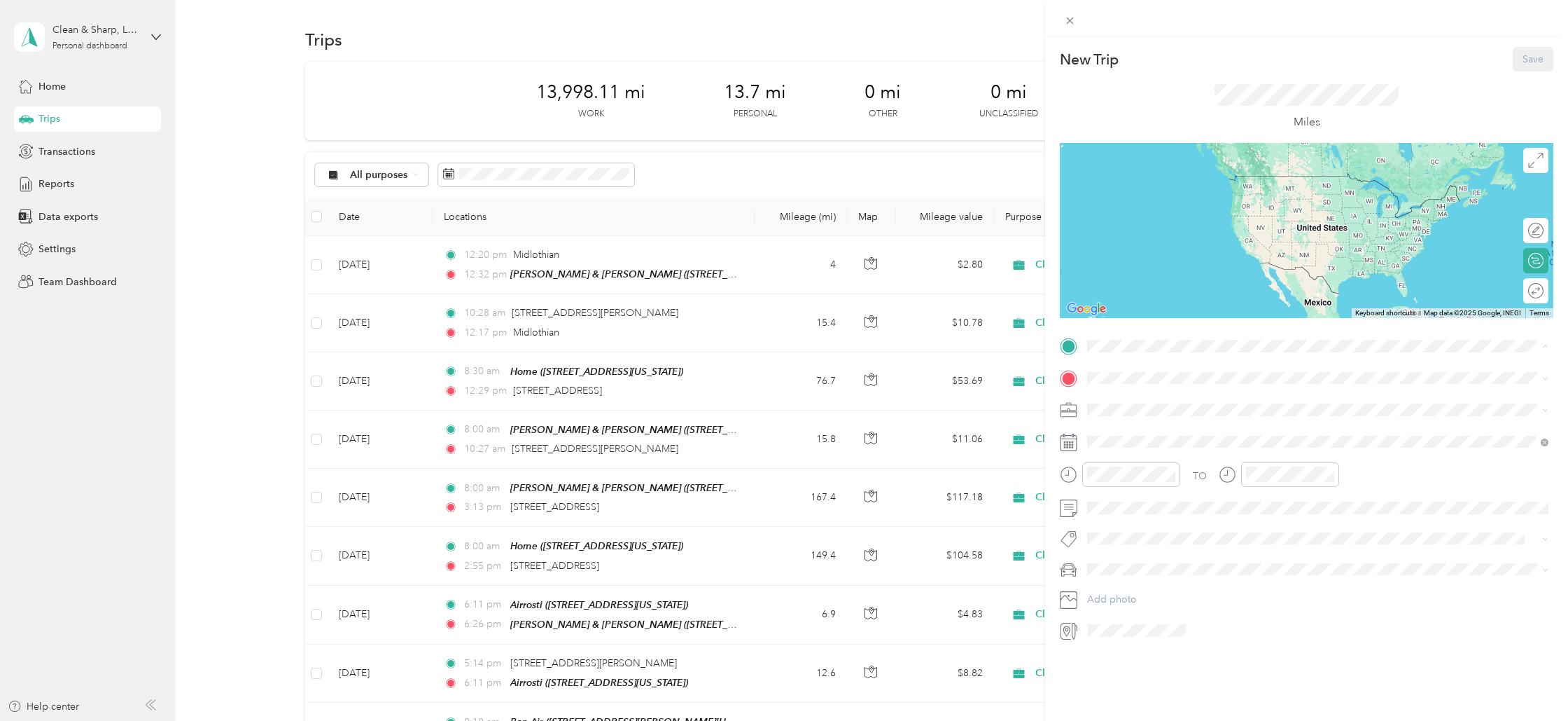
click at [1124, 447] on div "Home [STREET_ADDRESS][US_STATE]" at bounding box center [1184, 454] width 140 height 30
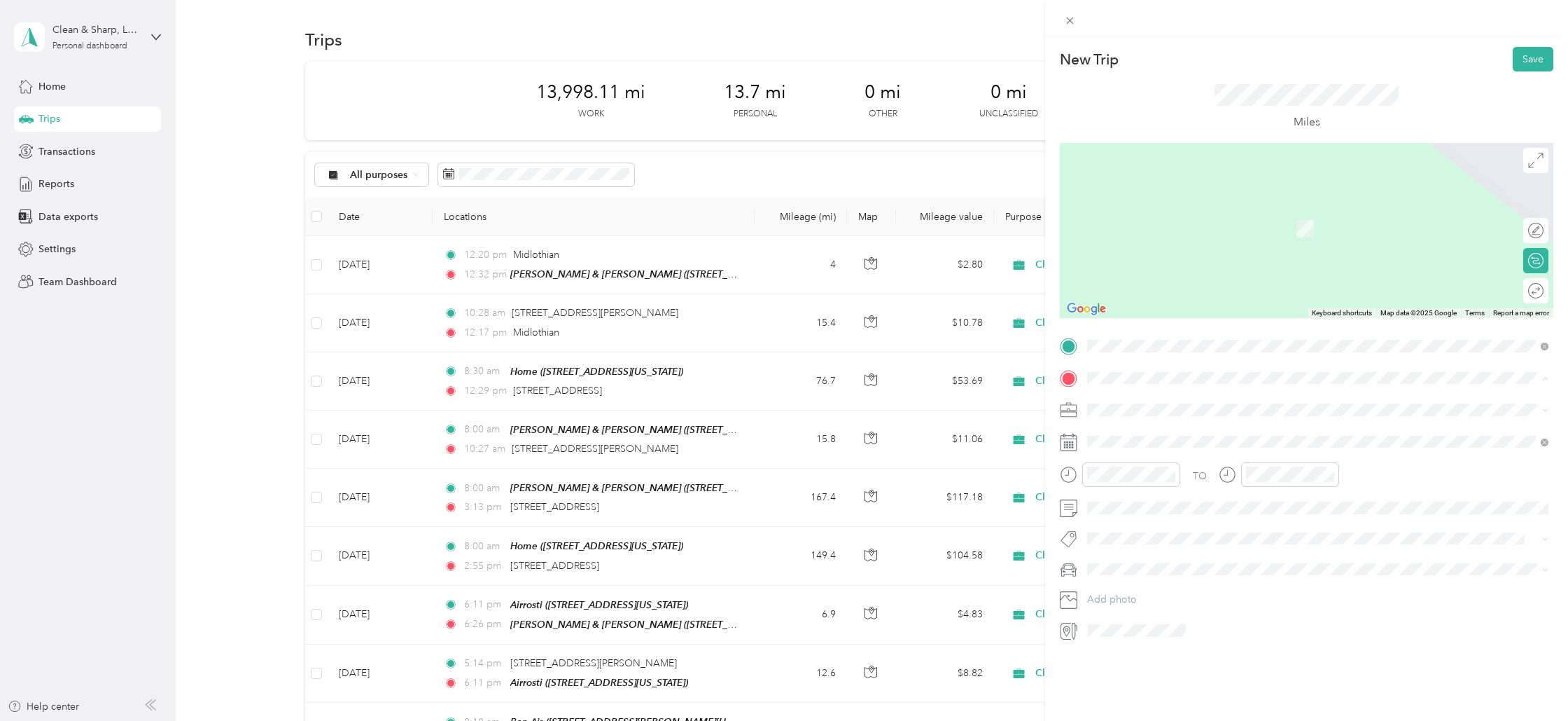
click at [1148, 429] on span "[STREET_ADDRESS][PERSON_NAME][US_STATE]" at bounding box center [1223, 428] width 218 height 12
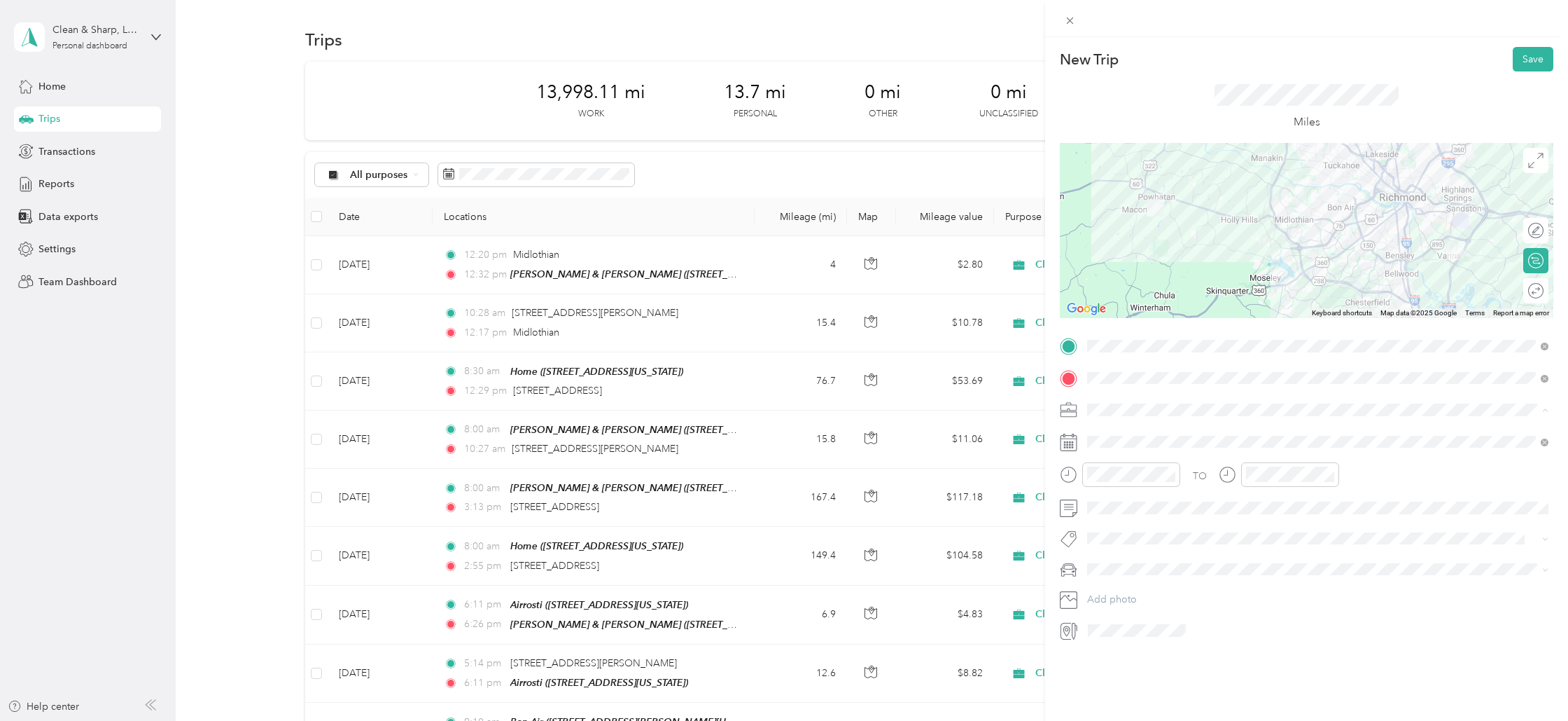
click at [1109, 489] on li "Cleaning Company" at bounding box center [1318, 484] width 471 height 25
click at [1111, 625] on div "09" at bounding box center [1102, 622] width 34 height 19
click at [1140, 604] on div "35" at bounding box center [1142, 603] width 34 height 19
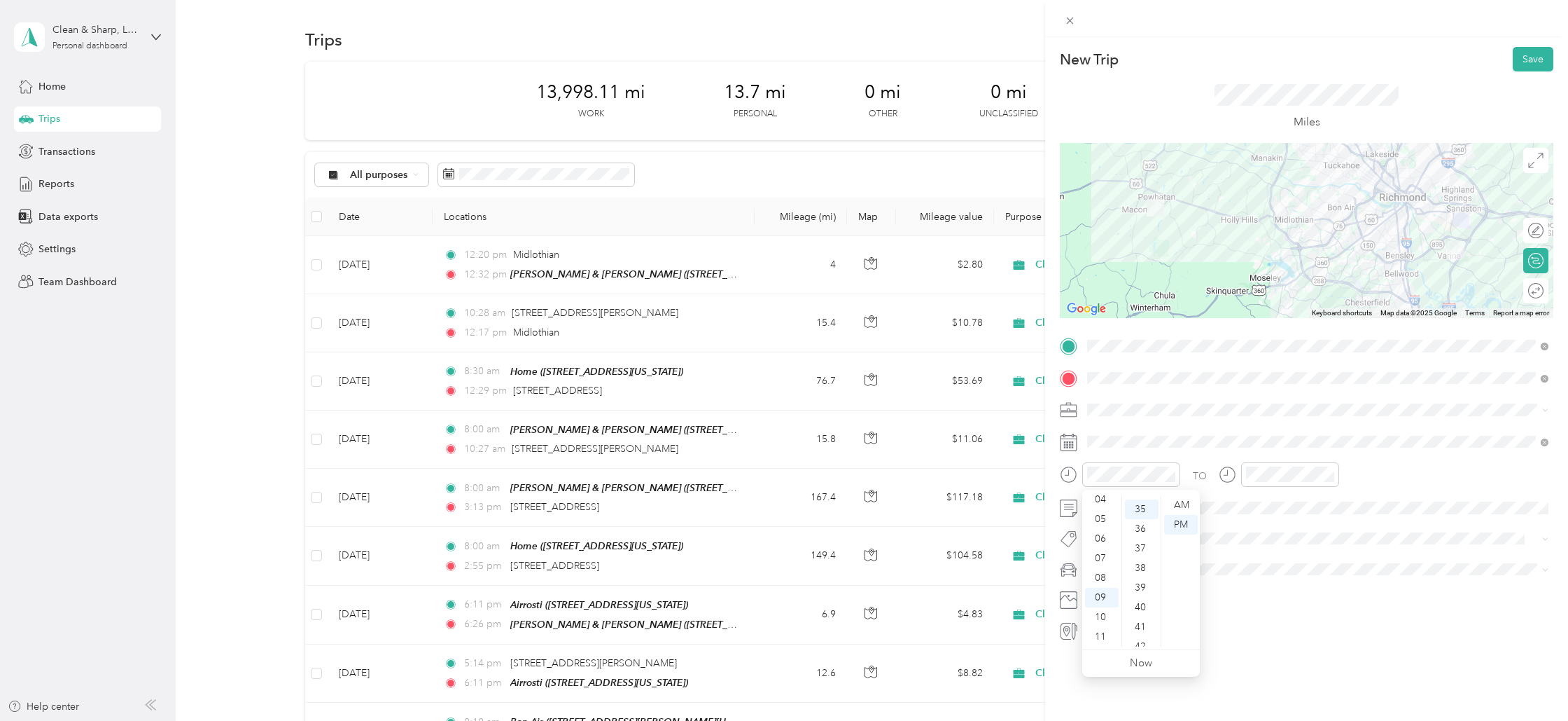
scroll to position [686, 0]
click at [1177, 502] on div "AM" at bounding box center [1181, 504] width 34 height 19
click at [1259, 505] on div "12" at bounding box center [1261, 504] width 34 height 19
click at [1302, 507] on div "28" at bounding box center [1300, 514] width 34 height 19
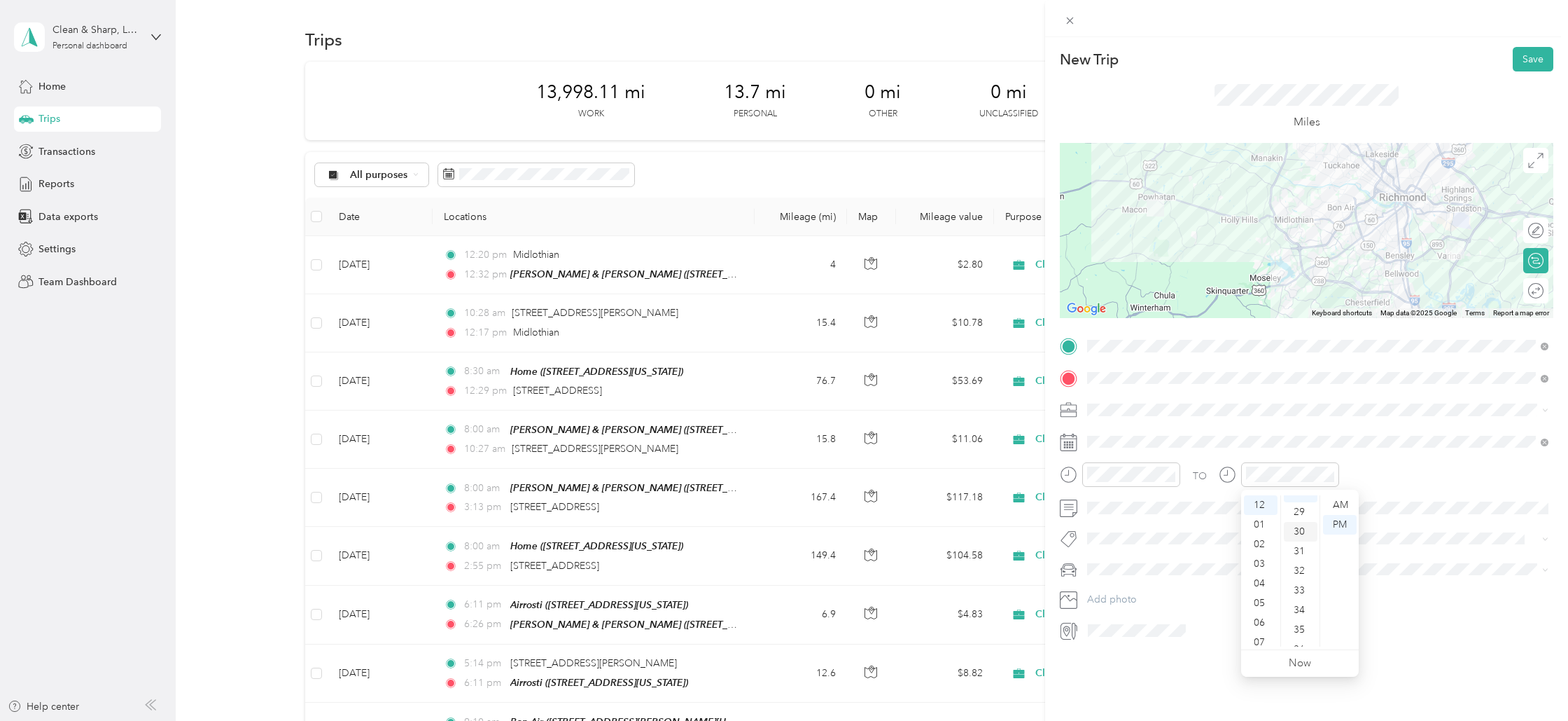
scroll to position [559, 0]
click at [1541, 289] on div "Round trip" at bounding box center [1536, 290] width 14 height 14
drag, startPoint x: 1541, startPoint y: 289, endPoint x: 1541, endPoint y: 300, distance: 11.0
click at [1541, 291] on div at bounding box center [1529, 290] width 30 height 14
click at [1525, 59] on button "Save" at bounding box center [1533, 59] width 40 height 25
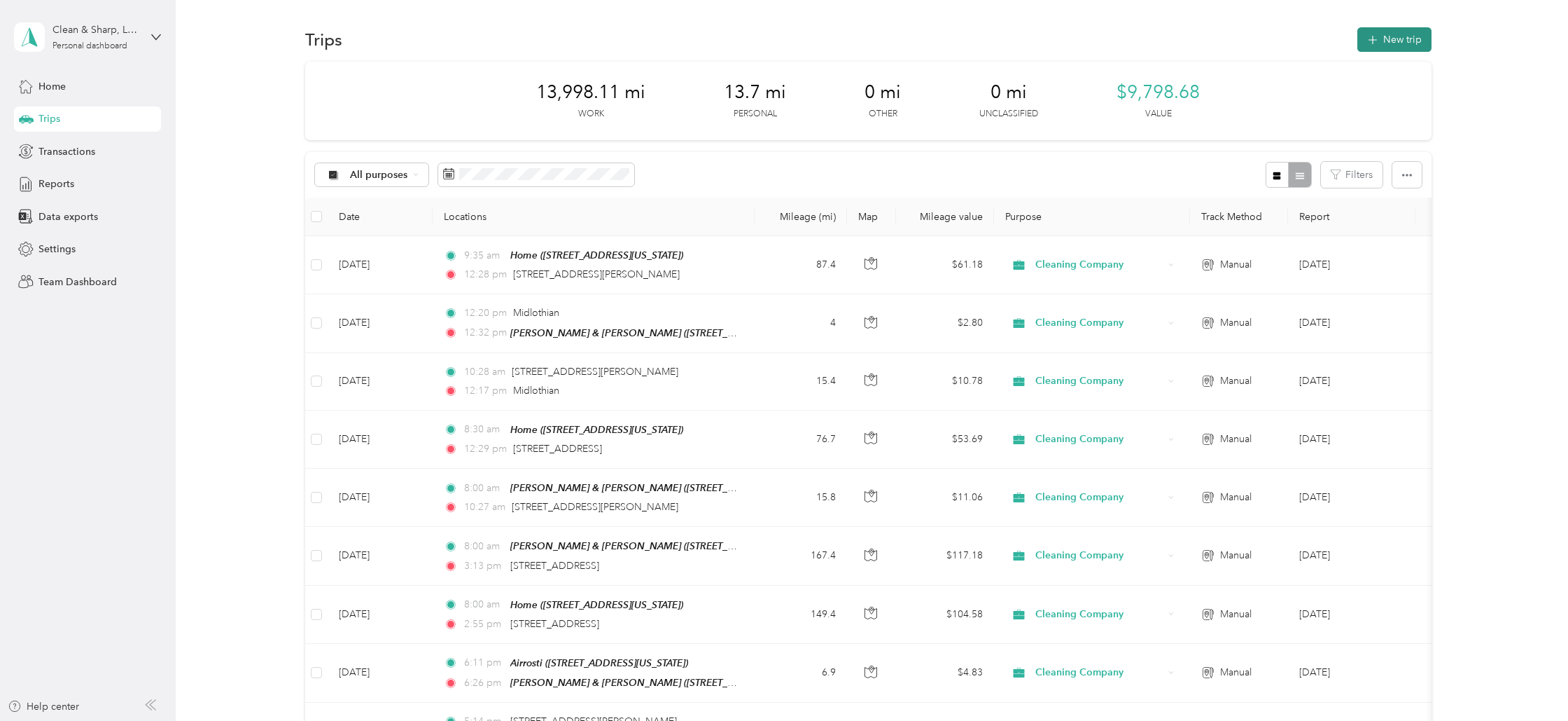
click at [1394, 41] on button "New trip" at bounding box center [1394, 40] width 74 height 25
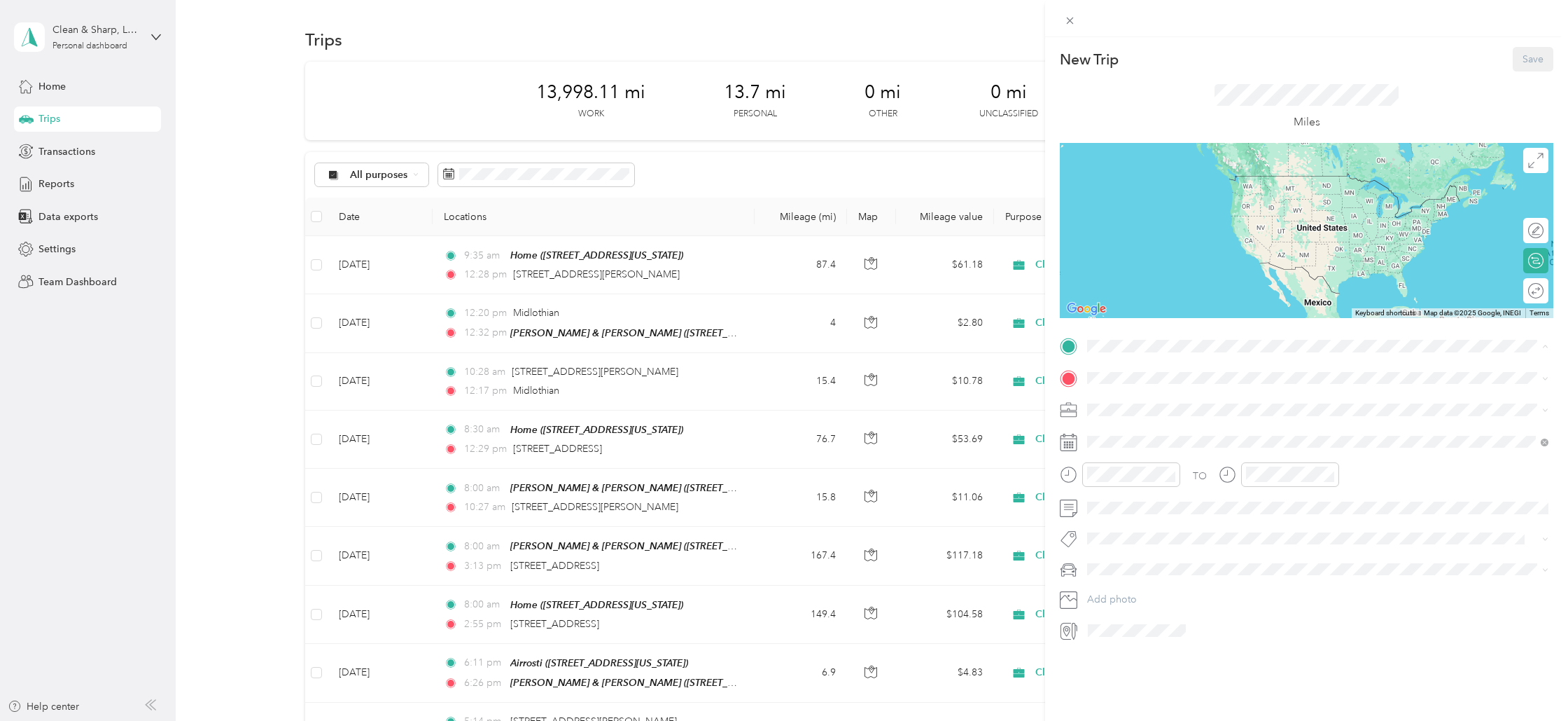
click at [1122, 406] on div "[PERSON_NAME] & [PERSON_NAME] [STREET_ADDRESS][US_STATE]" at bounding box center [1202, 409] width 178 height 30
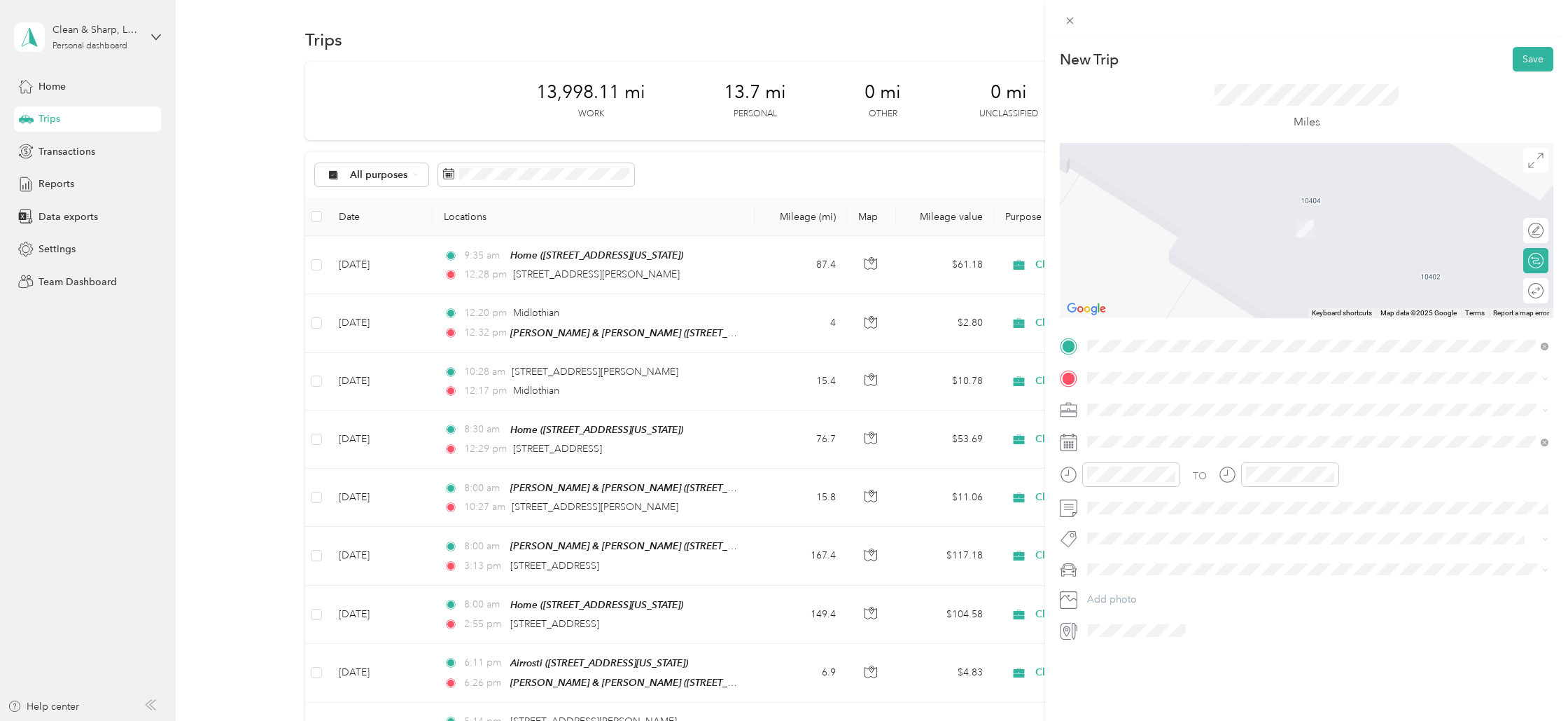
drag, startPoint x: 1129, startPoint y: 517, endPoint x: 1126, endPoint y: 497, distance: 20.2
click at [1129, 517] on strong "St. [PERSON_NAME]" at bounding box center [1162, 521] width 97 height 12
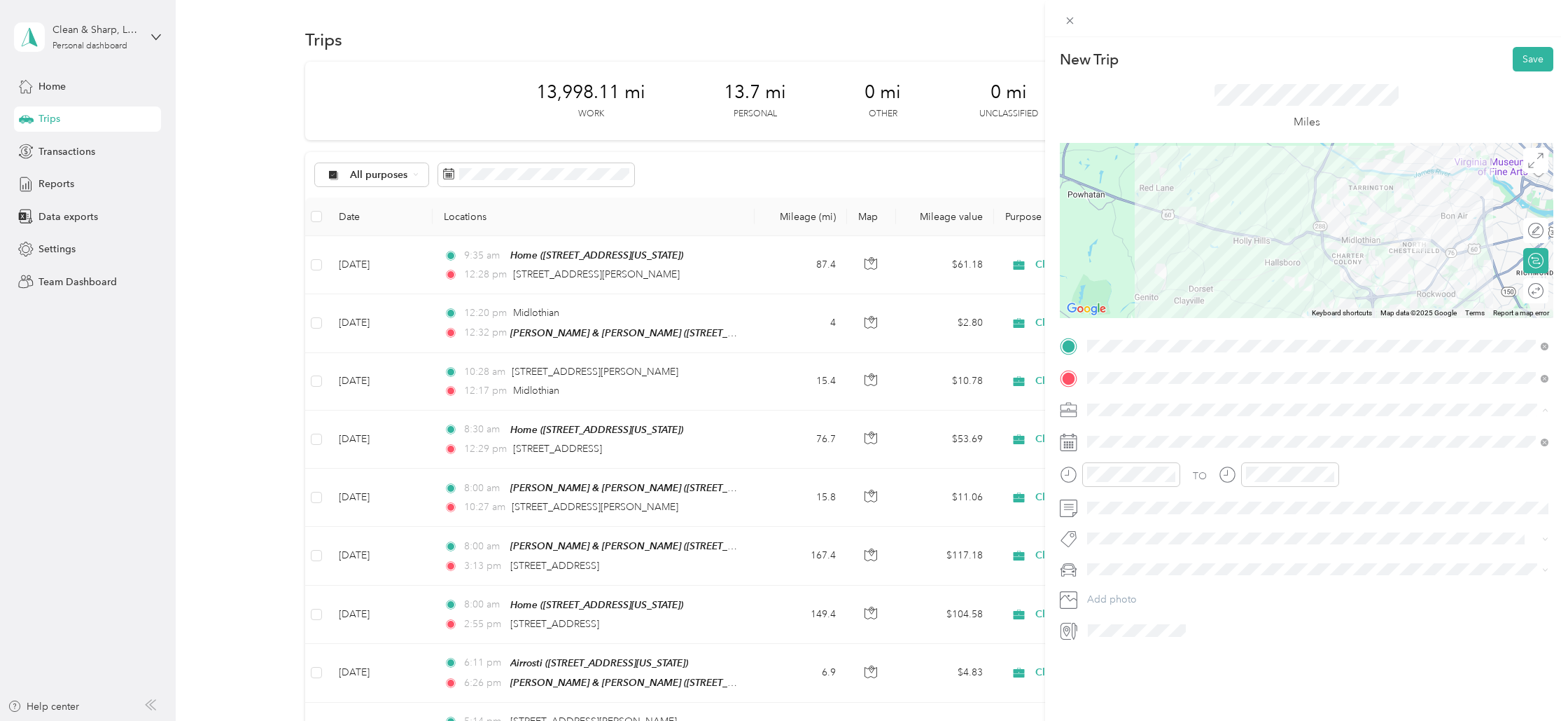
click at [1117, 486] on li "Cleaning Company" at bounding box center [1318, 484] width 471 height 25
click at [1204, 568] on div "3" at bounding box center [1207, 570] width 18 height 17
drag, startPoint x: 1106, startPoint y: 580, endPoint x: 1129, endPoint y: 542, distance: 44.4
click at [1106, 577] on div "07" at bounding box center [1102, 583] width 34 height 19
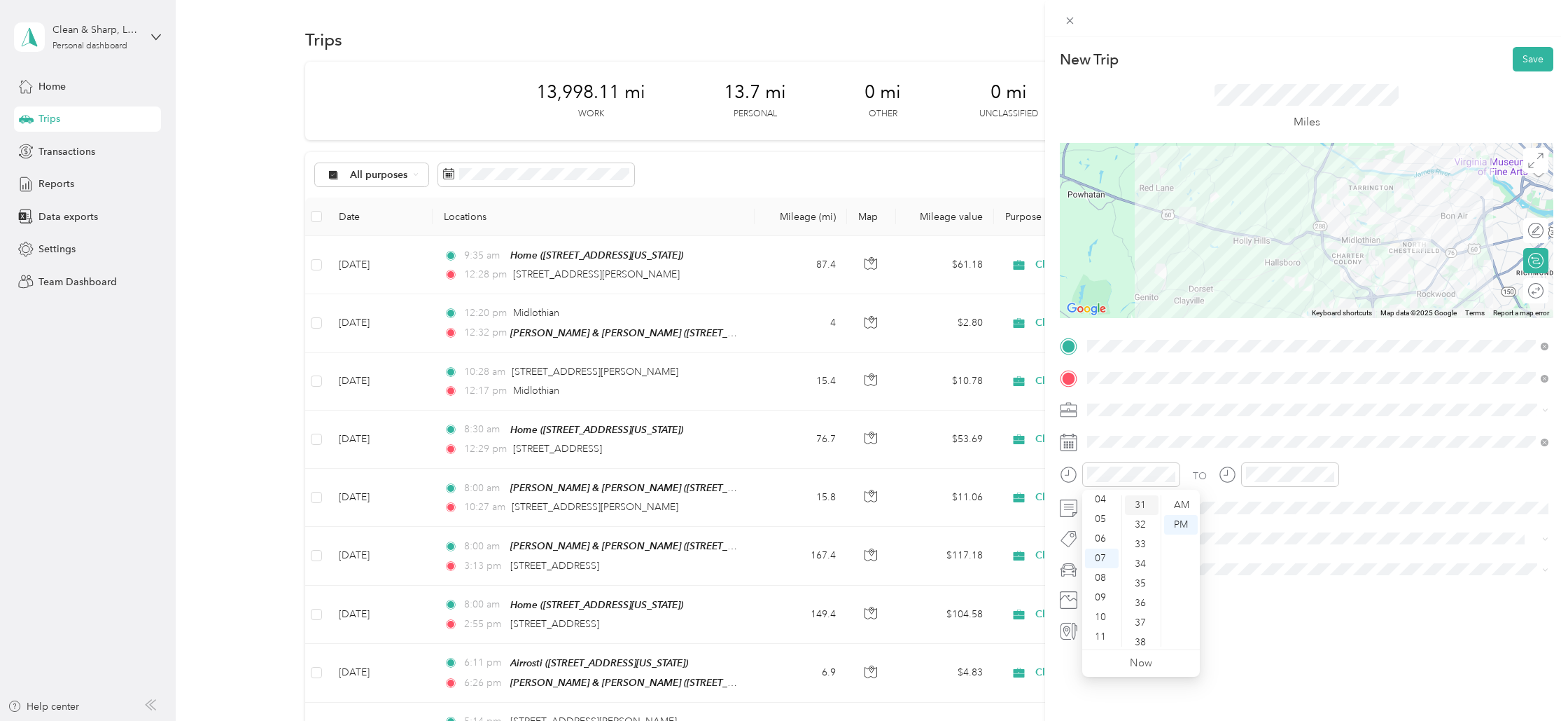
scroll to position [0, 0]
drag, startPoint x: 1140, startPoint y: 501, endPoint x: 1161, endPoint y: 499, distance: 21.1
click at [1142, 502] on div "00" at bounding box center [1142, 504] width 34 height 19
click at [1176, 499] on div "AM" at bounding box center [1181, 504] width 34 height 19
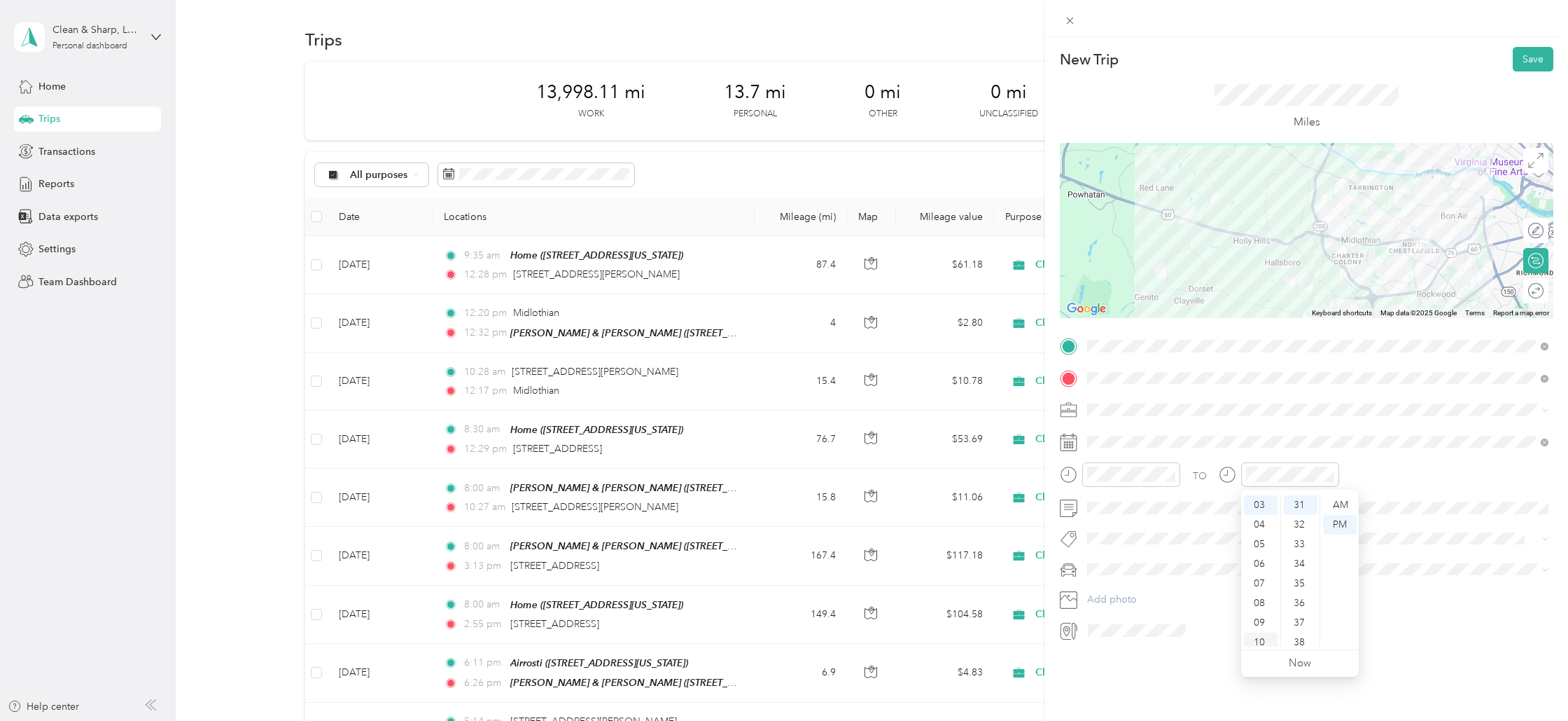
click at [1266, 617] on div "09" at bounding box center [1261, 622] width 34 height 19
click at [1340, 501] on div "AM" at bounding box center [1340, 504] width 34 height 19
click at [1534, 291] on div at bounding box center [1529, 290] width 30 height 14
click at [1533, 58] on button "Save" at bounding box center [1533, 59] width 40 height 25
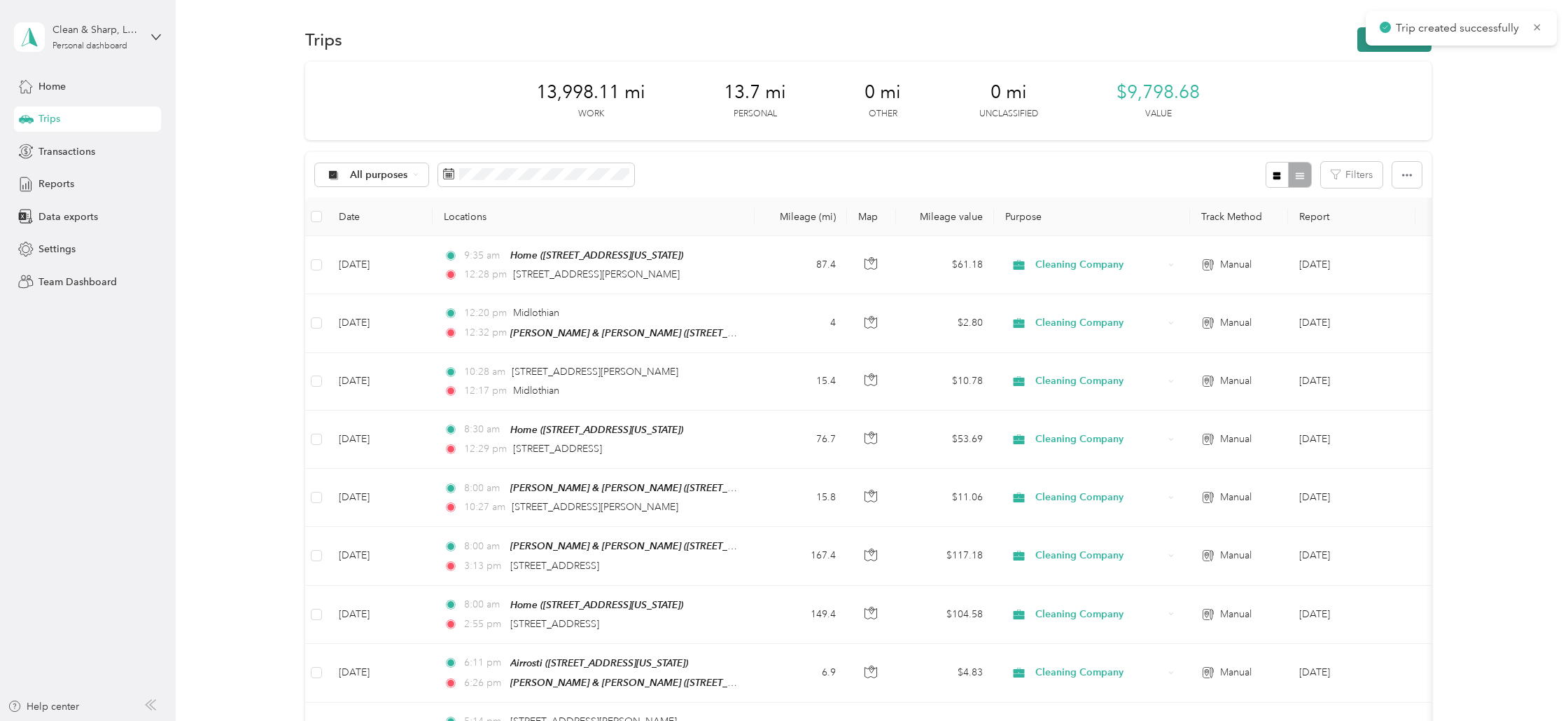
click at [1401, 49] on button "New trip" at bounding box center [1394, 40] width 74 height 25
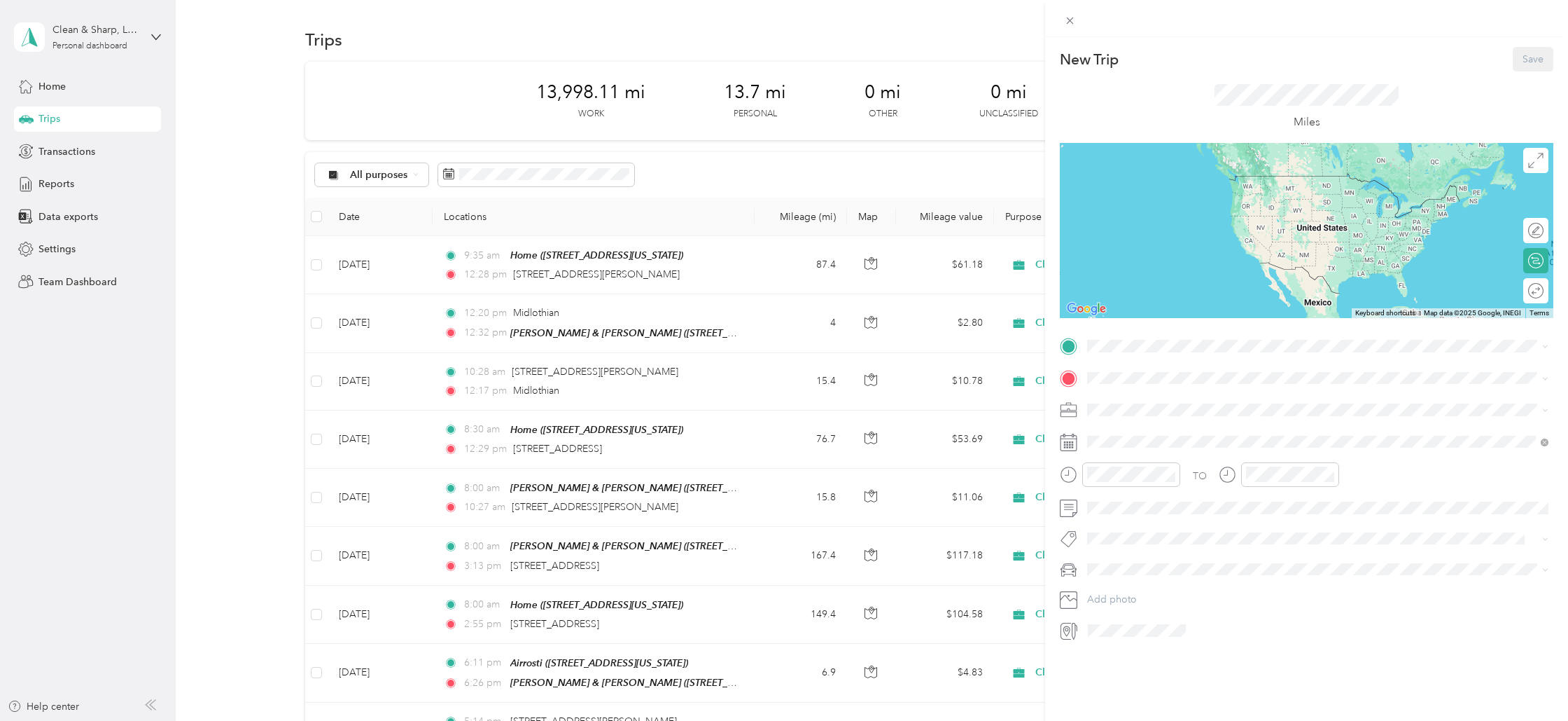
click at [1137, 458] on span "[STREET_ADDRESS][US_STATE]" at bounding box center [1184, 458] width 140 height 12
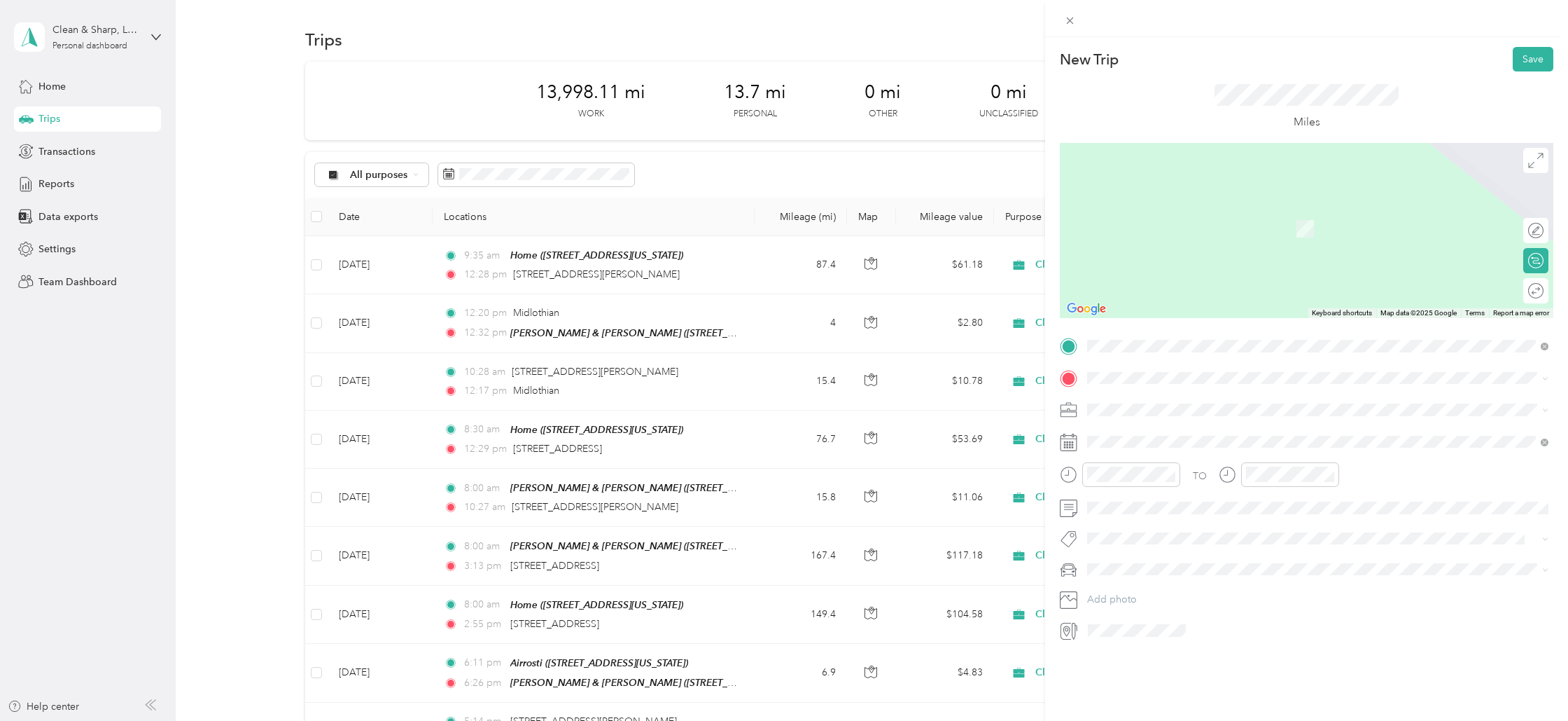
drag, startPoint x: 1139, startPoint y: 522, endPoint x: 1145, endPoint y: 496, distance: 26.7
click at [1138, 522] on div "St. [PERSON_NAME] [STREET_ADDRESS][PERSON_NAME][US_STATE]" at bounding box center [1223, 529] width 218 height 30
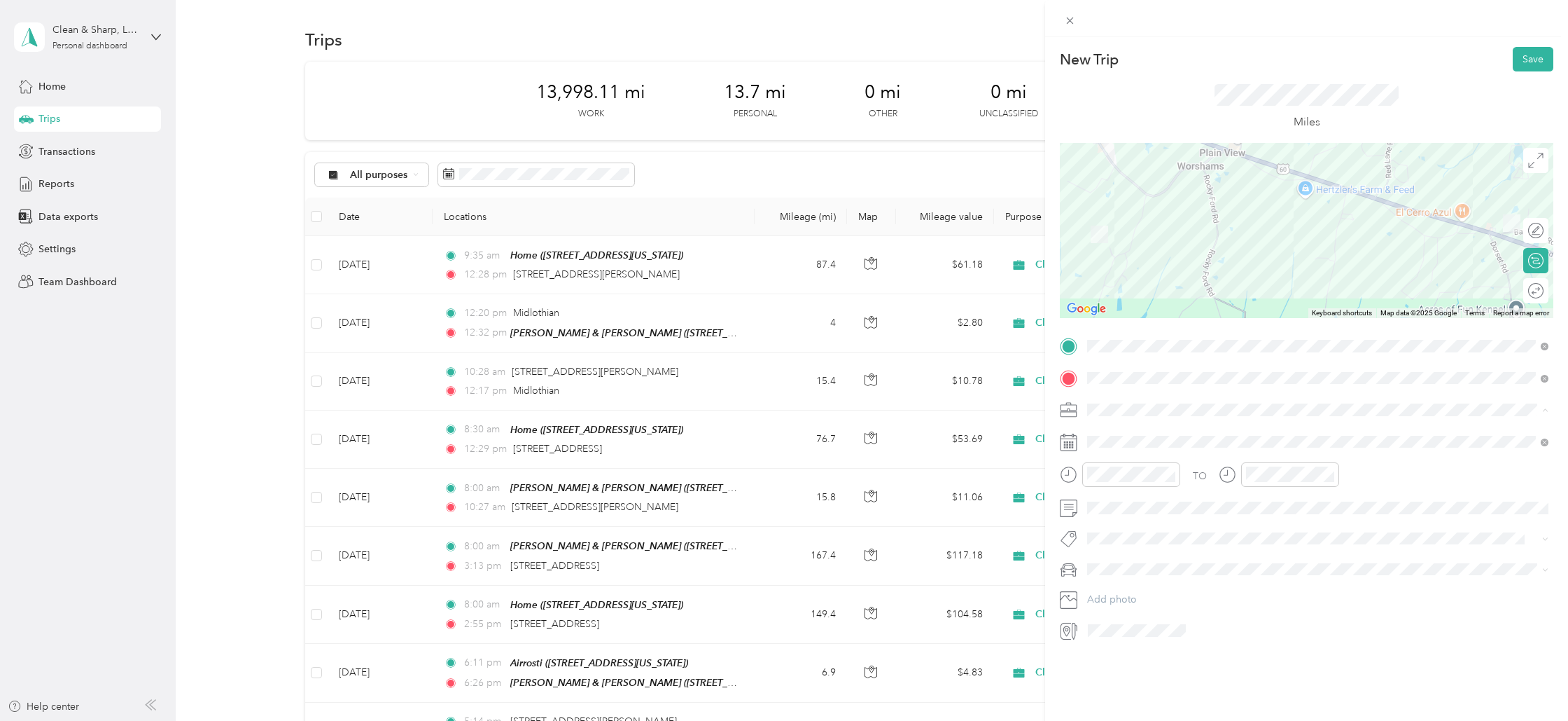
click at [1130, 486] on span "Cleaning Company" at bounding box center [1135, 484] width 85 height 12
click at [1207, 569] on div "3" at bounding box center [1207, 570] width 18 height 17
drag, startPoint x: 1107, startPoint y: 584, endPoint x: 1132, endPoint y: 566, distance: 30.8
click at [1114, 581] on ul "12 01 02 03 04 05 06 07 08 09 10 11" at bounding box center [1102, 571] width 39 height 152
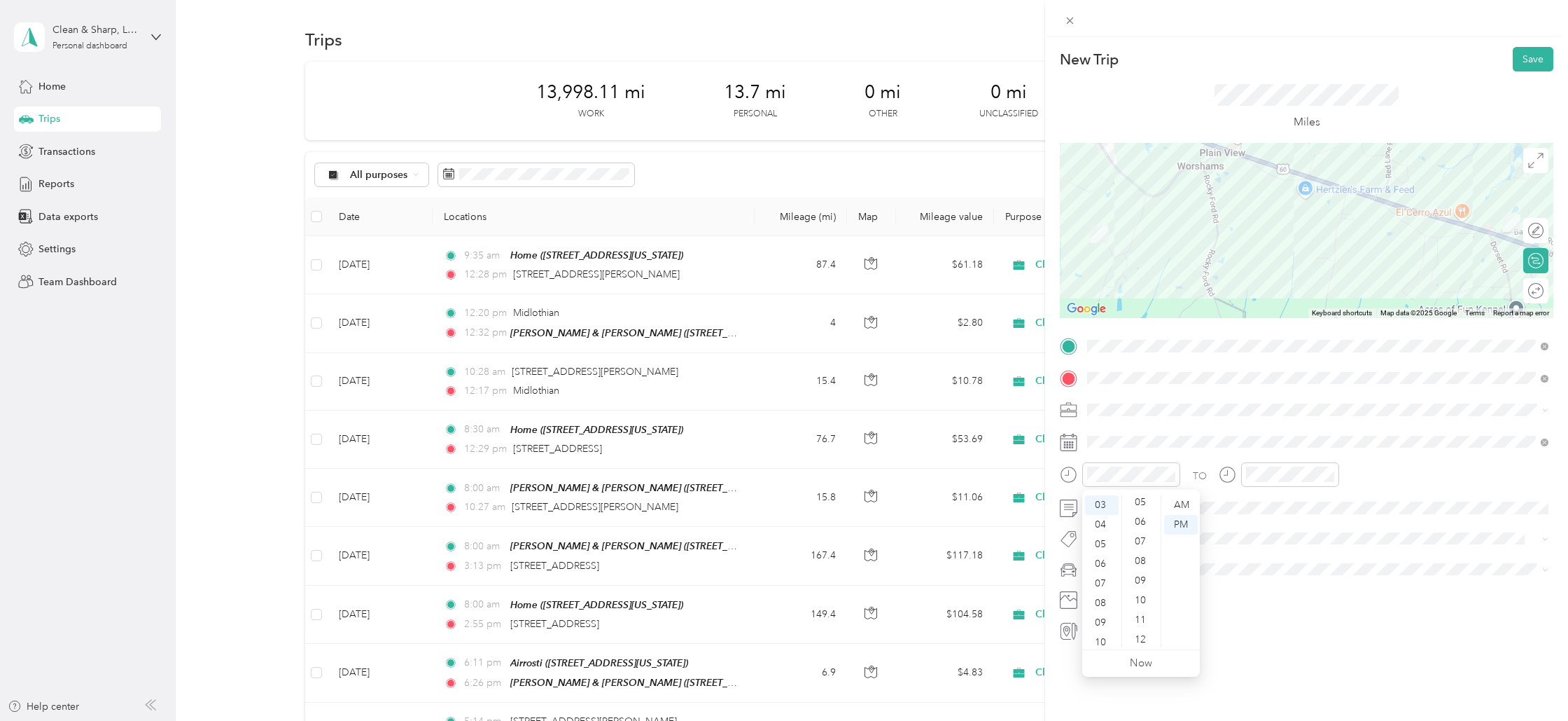
scroll to position [0, 0]
click at [1099, 582] on div "07" at bounding box center [1102, 583] width 34 height 19
click at [1141, 504] on div "00" at bounding box center [1142, 504] width 34 height 19
click at [1189, 501] on div "AM" at bounding box center [1181, 504] width 34 height 19
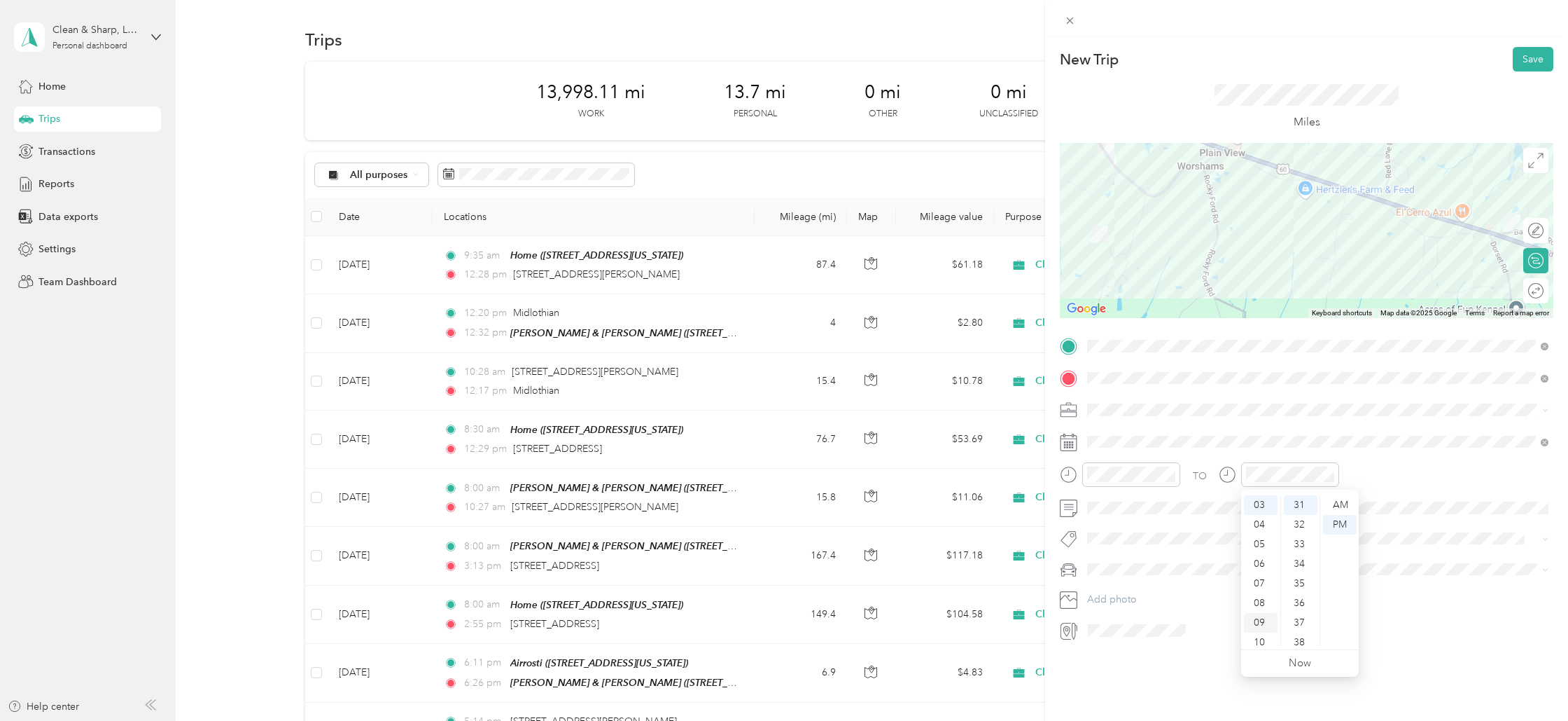
click at [1264, 619] on div "09" at bounding box center [1261, 622] width 34 height 19
click at [1295, 523] on div "01" at bounding box center [1300, 524] width 34 height 19
click at [1337, 502] on div "AM" at bounding box center [1340, 504] width 34 height 19
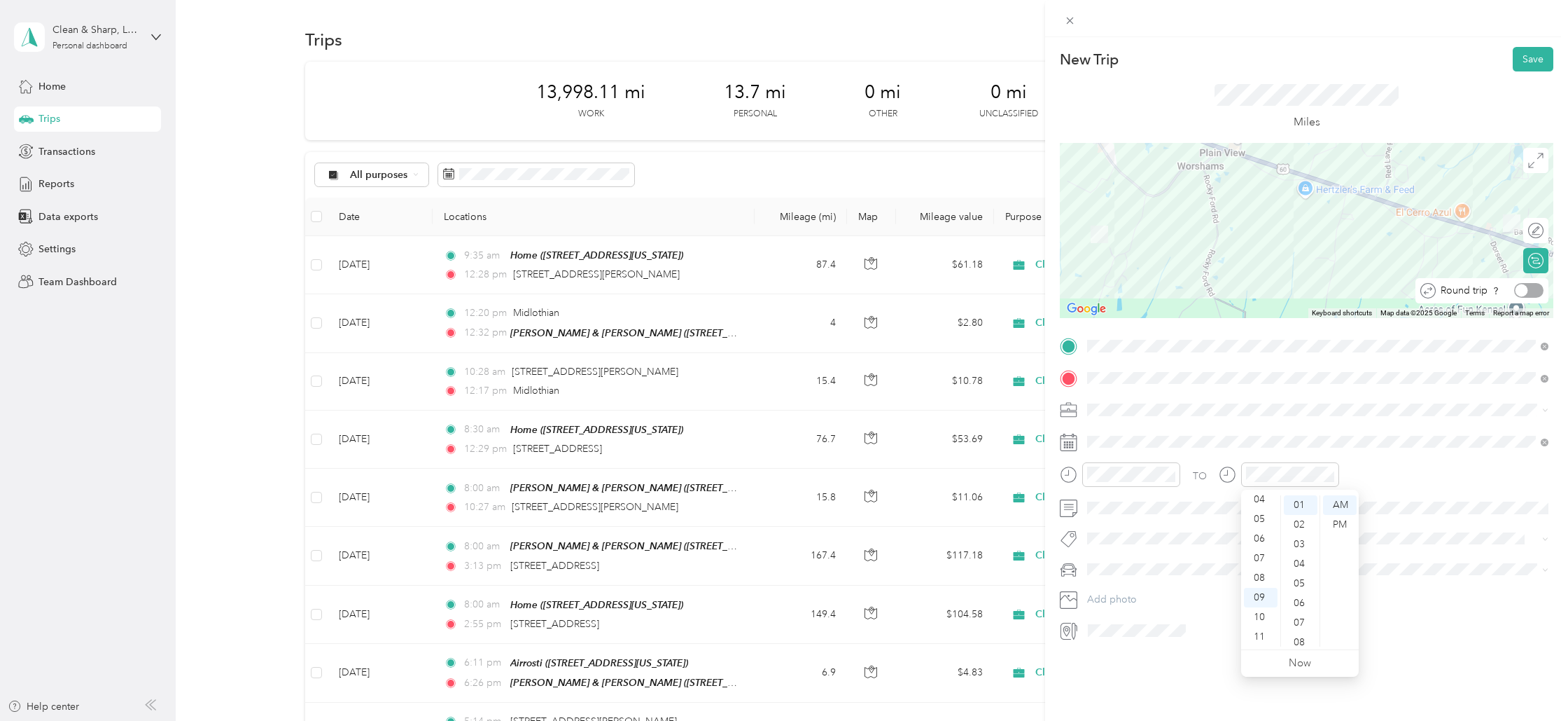
click at [1537, 286] on div at bounding box center [1529, 290] width 30 height 14
click at [1534, 58] on button "Save" at bounding box center [1533, 59] width 40 height 25
